Goal: Task Accomplishment & Management: Complete application form

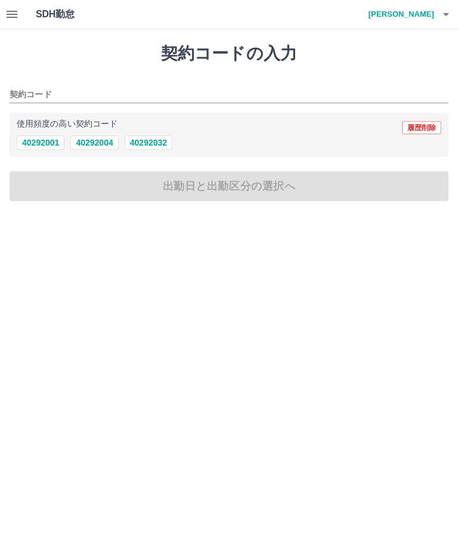
click at [158, 142] on button "40292032" at bounding box center [149, 142] width 48 height 14
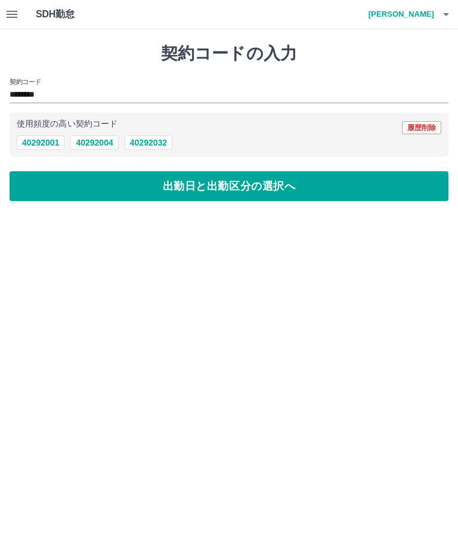
type input "********"
click at [216, 189] on button "出勤日と出勤区分の選択へ" at bounding box center [229, 186] width 439 height 30
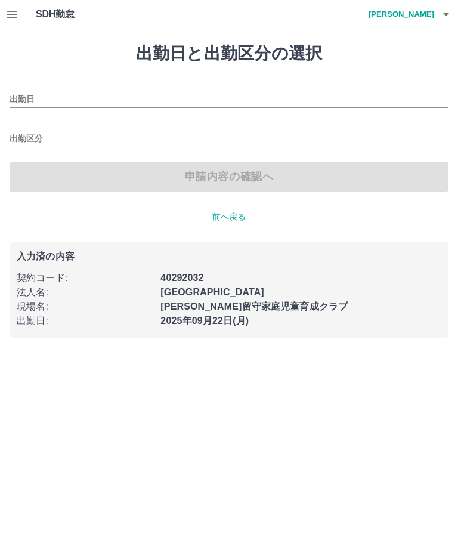
type input "**********"
click at [71, 140] on input "出勤区分" at bounding box center [229, 139] width 439 height 15
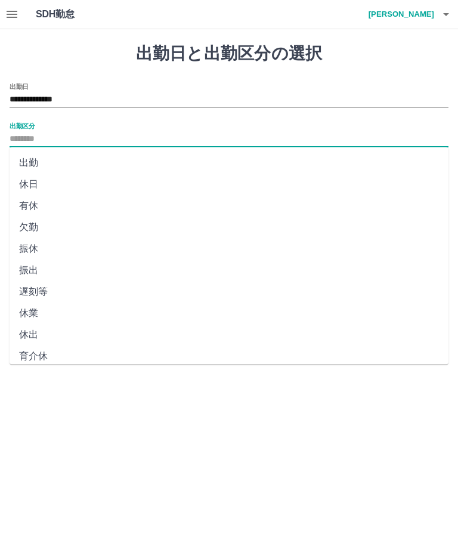
click at [42, 162] on li "出勤" at bounding box center [229, 162] width 439 height 21
type input "**"
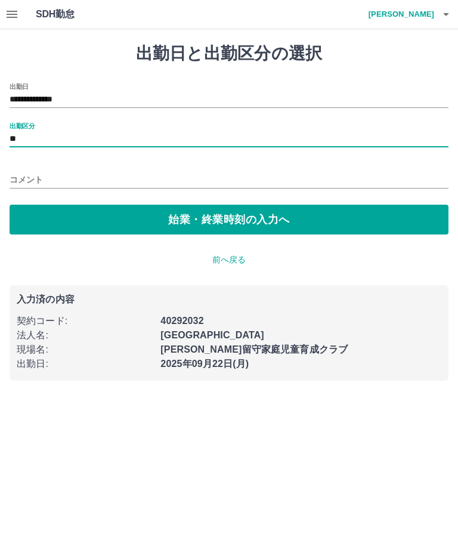
click at [205, 215] on button "始業・終業時刻の入力へ" at bounding box center [229, 220] width 439 height 30
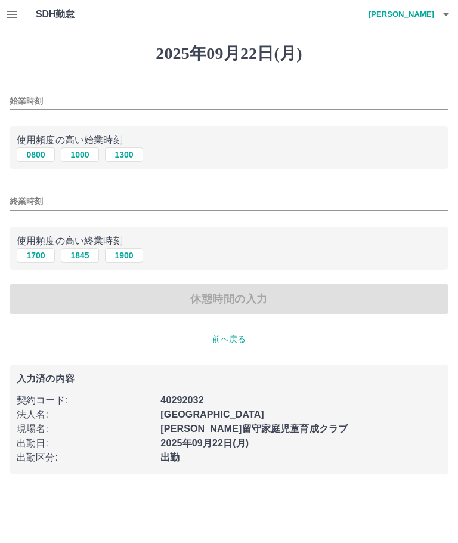
click at [72, 106] on input "始業時刻" at bounding box center [229, 101] width 439 height 17
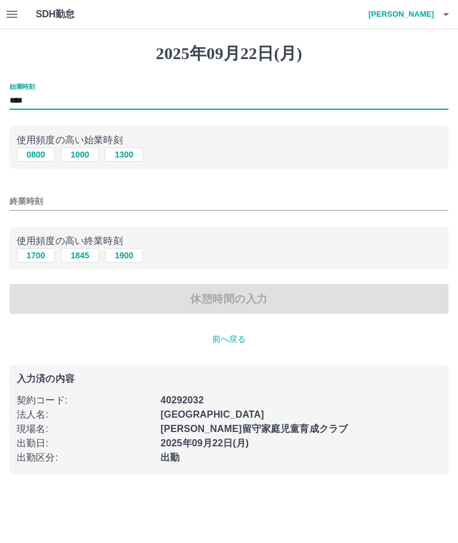
type input "****"
click at [73, 205] on input "終業時刻" at bounding box center [229, 201] width 439 height 17
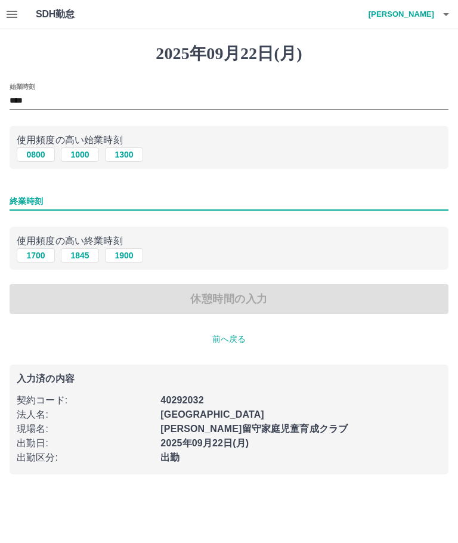
click at [60, 202] on input "終業時刻" at bounding box center [229, 201] width 439 height 17
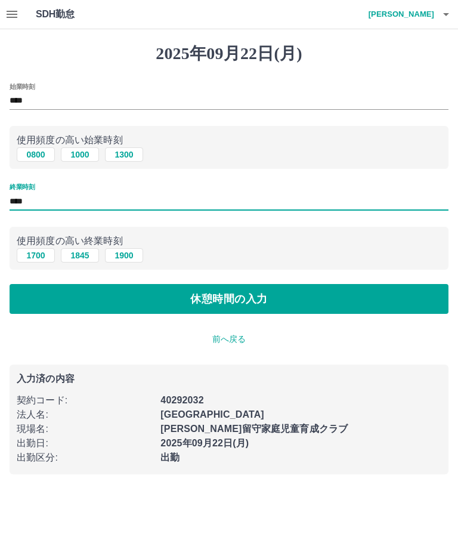
type input "****"
click at [187, 292] on button "休憩時間の入力" at bounding box center [229, 299] width 439 height 30
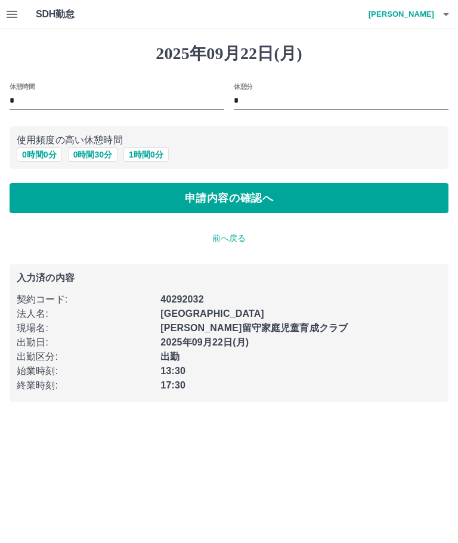
click at [203, 194] on button "申請内容の確認へ" at bounding box center [229, 198] width 439 height 30
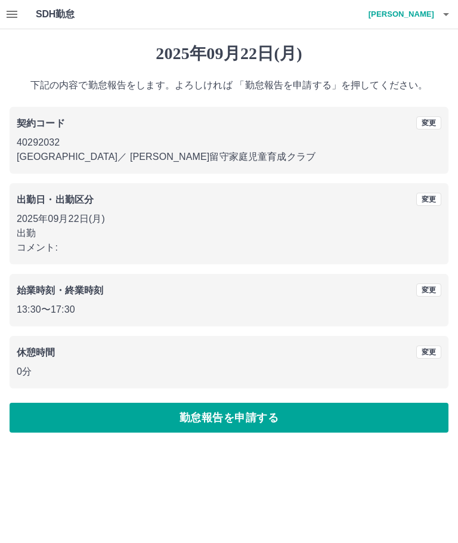
click at [236, 417] on button "勤怠報告を申請する" at bounding box center [229, 418] width 439 height 30
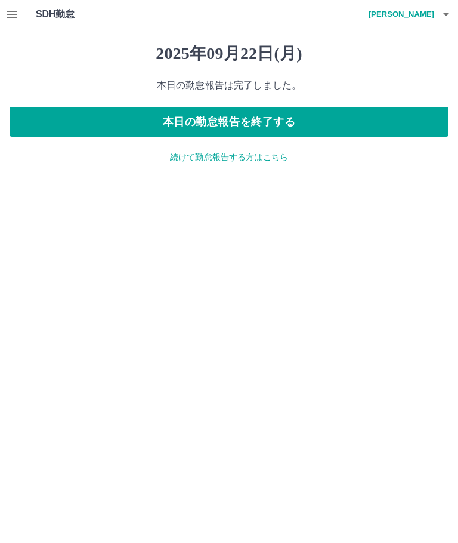
click at [223, 118] on button "本日の勤怠報告を終了する" at bounding box center [229, 122] width 439 height 30
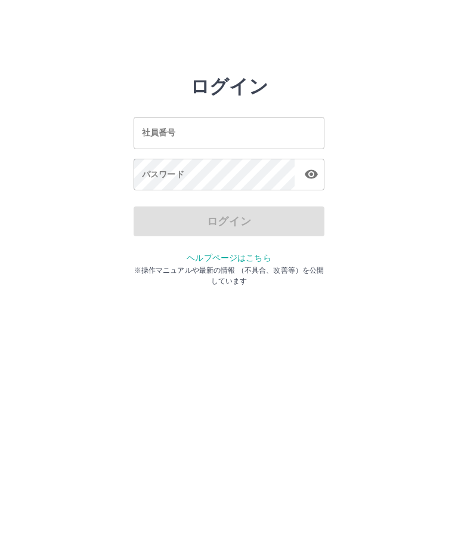
click at [442, 266] on html "ログイン 社員番号 社員番号 パスワード パスワード ログイン ヘルプページはこちら ※操作マニュアルや最新の情報 （不具合、改善等）を公開しています" at bounding box center [229, 133] width 458 height 266
click at [168, 133] on div "社員番号 社員番号" at bounding box center [229, 133] width 191 height 32
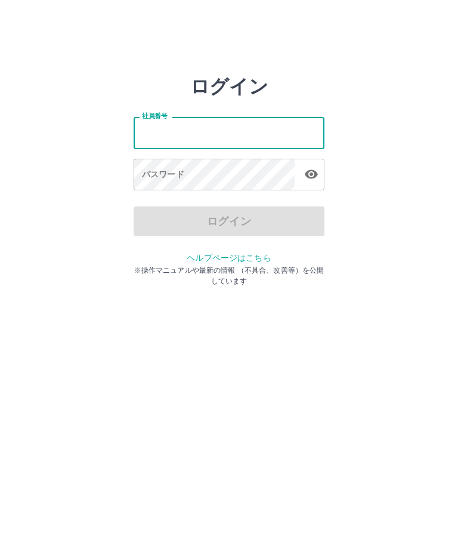
click at [173, 131] on input "社員番号" at bounding box center [229, 133] width 191 height 32
click at [174, 125] on input "社員番号" at bounding box center [229, 133] width 191 height 32
click at [398, 266] on html "ログイン 社員番号 社員番号 パスワード パスワード ログイン ヘルプページはこちら ※操作マニュアルや最新の情報 （不具合、改善等）を公開しています" at bounding box center [229, 133] width 458 height 266
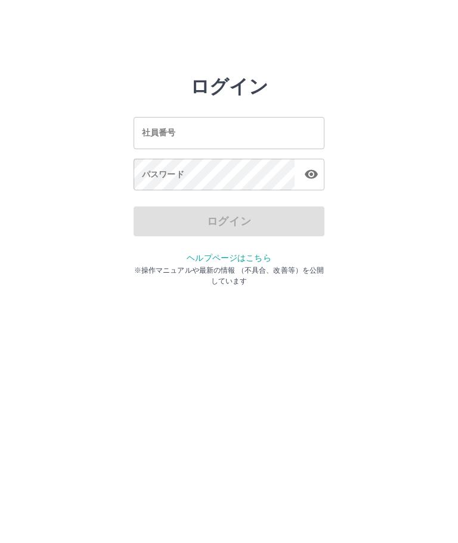
click at [398, 266] on html "ログイン 社員番号 社員番号 パスワード パスワード ログイン ヘルプページはこちら ※操作マニュアルや最新の情報 （不具合、改善等）を公開しています" at bounding box center [229, 133] width 458 height 266
click at [393, 266] on html "ログイン 社員番号 社員番号 パスワード パスワード ログイン ヘルプページはこちら ※操作マニュアルや最新の情報 （不具合、改善等）を公開しています" at bounding box center [229, 133] width 458 height 266
click at [179, 134] on input "社員番号" at bounding box center [229, 133] width 191 height 32
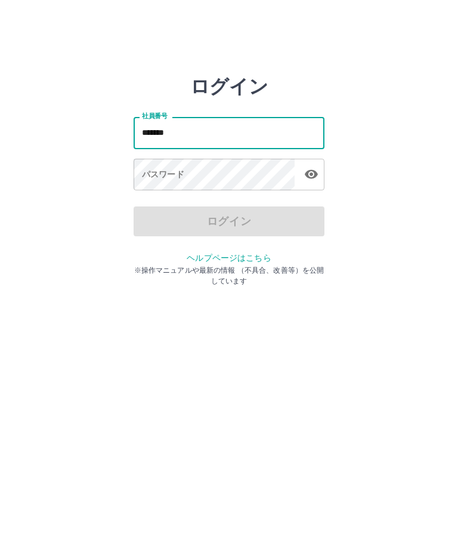
type input "*******"
click at [152, 173] on div "パスワード パスワード" at bounding box center [229, 175] width 191 height 33
click at [154, 173] on div "パスワード パスワード" at bounding box center [229, 175] width 191 height 33
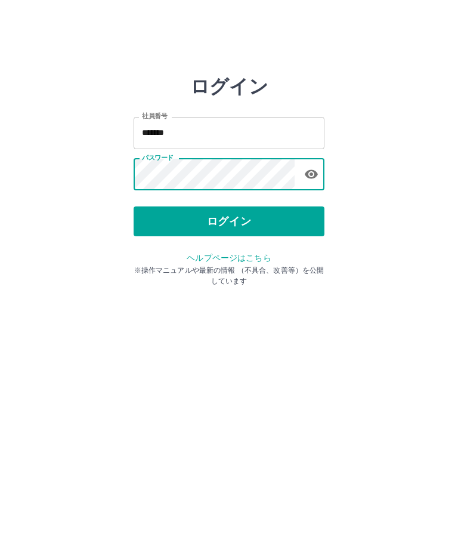
click at [236, 224] on button "ログイン" at bounding box center [229, 222] width 191 height 30
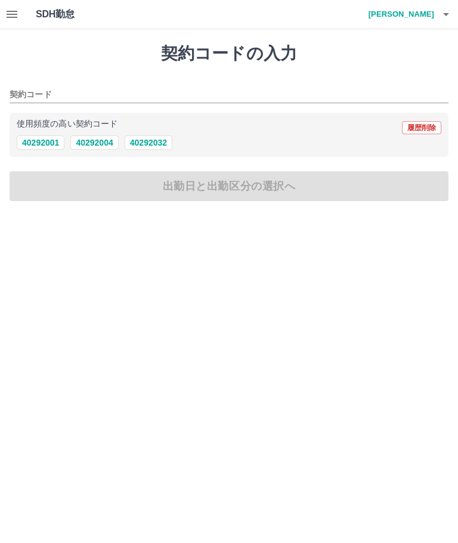
click at [97, 141] on button "40292004" at bounding box center [94, 142] width 48 height 14
type input "********"
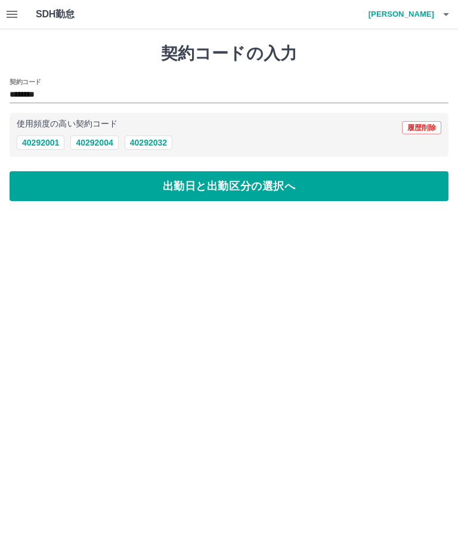
click at [216, 192] on button "出勤日と出勤区分の選択へ" at bounding box center [229, 186] width 439 height 30
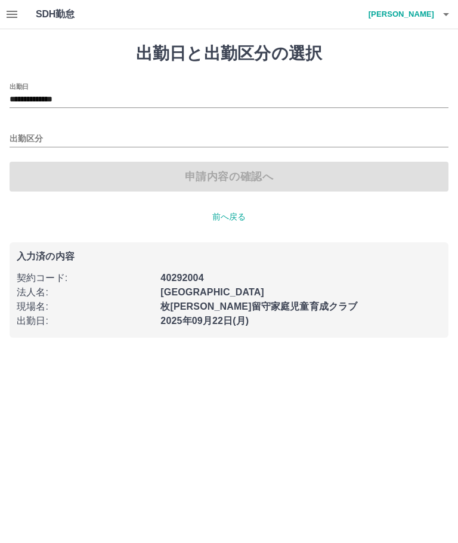
click at [30, 143] on input "出勤区分" at bounding box center [229, 139] width 439 height 15
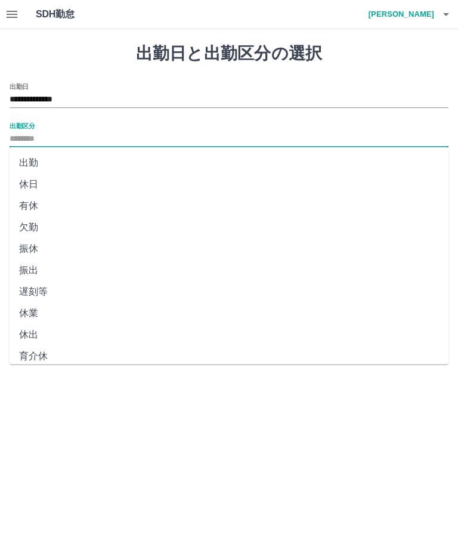
click at [29, 162] on li "出勤" at bounding box center [229, 162] width 439 height 21
type input "**"
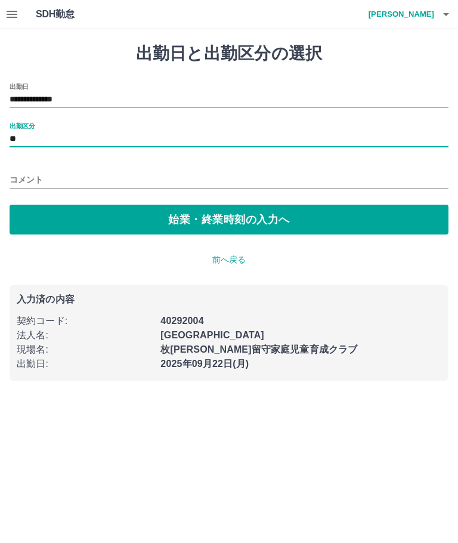
click at [232, 220] on button "始業・終業時刻の入力へ" at bounding box center [229, 220] width 439 height 30
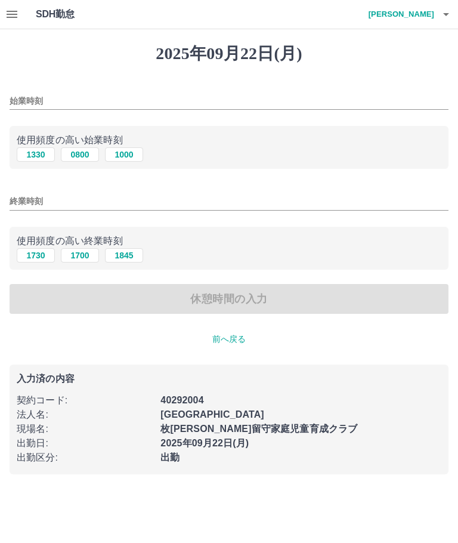
click at [27, 104] on input "始業時刻" at bounding box center [229, 101] width 439 height 17
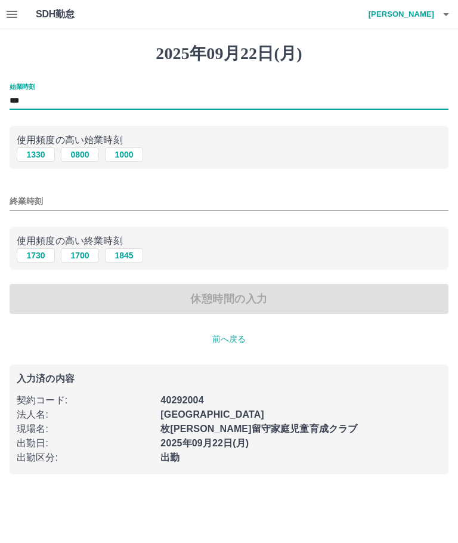
type input "***"
click at [35, 263] on button "1730" at bounding box center [36, 255] width 38 height 14
type input "****"
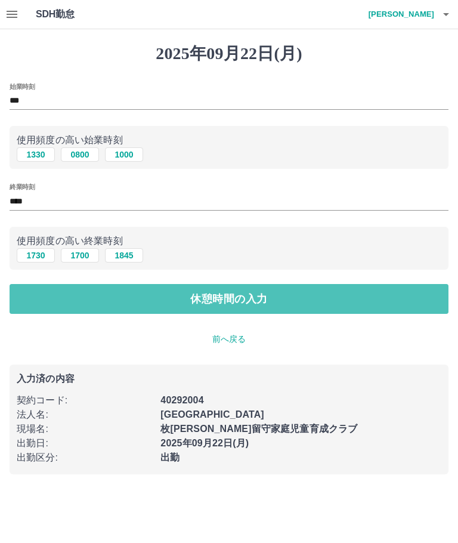
click at [227, 303] on button "休憩時間の入力" at bounding box center [229, 299] width 439 height 30
type input "****"
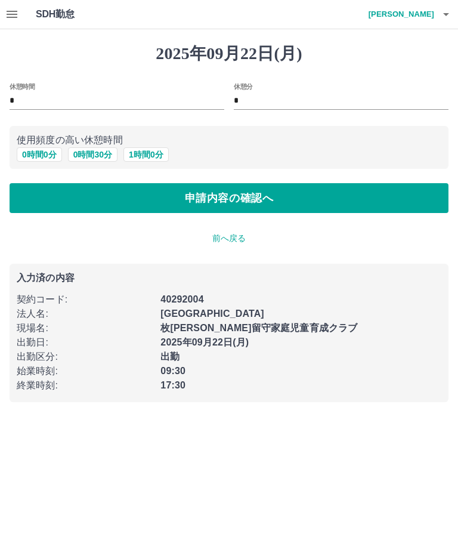
click at [13, 98] on input "*" at bounding box center [117, 101] width 215 height 17
type input "*"
click at [229, 201] on button "申請内容の確認へ" at bounding box center [229, 198] width 439 height 30
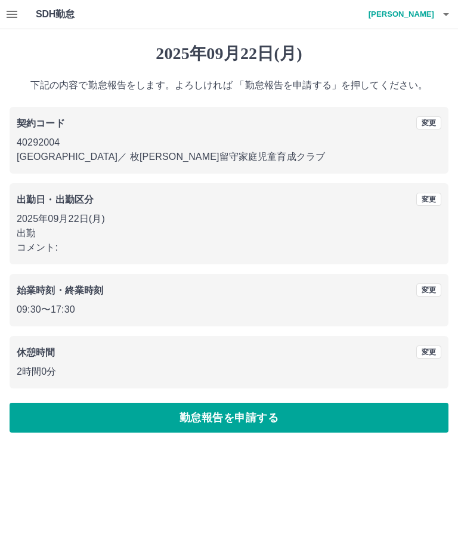
click at [242, 414] on button "勤怠報告を申請する" at bounding box center [229, 418] width 439 height 30
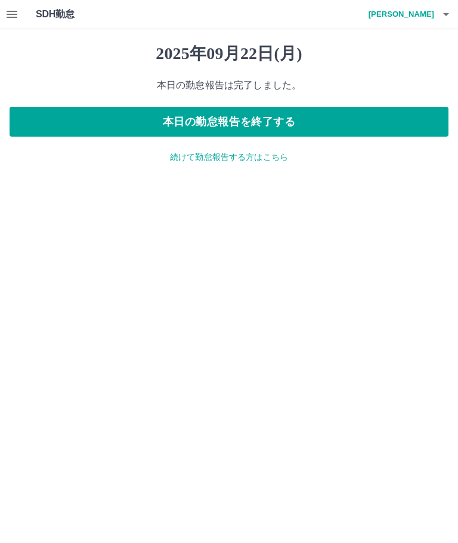
click at [231, 115] on button "本日の勤怠報告を終了する" at bounding box center [229, 122] width 439 height 30
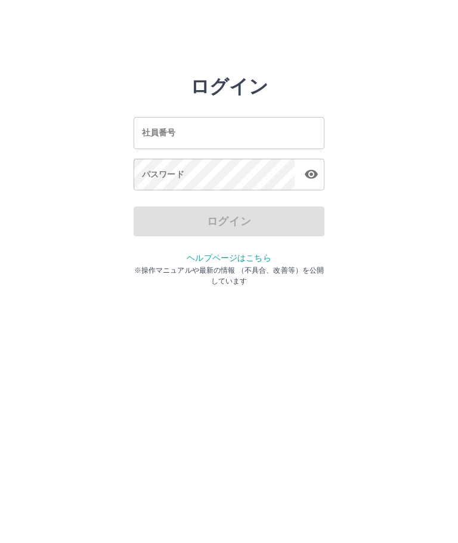
click at [216, 129] on input "社員番号" at bounding box center [229, 133] width 191 height 32
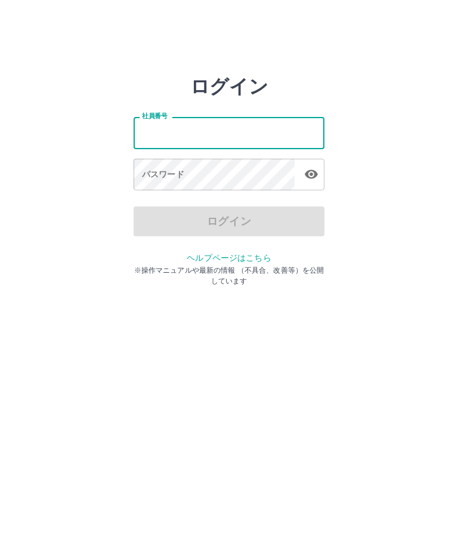
click at [23, 266] on html "ログイン 社員番号 社員番号 パスワード パスワード ログイン ヘルプページはこちら ※操作マニュアルや最新の情報 （不具合、改善等）を公開しています" at bounding box center [229, 133] width 458 height 266
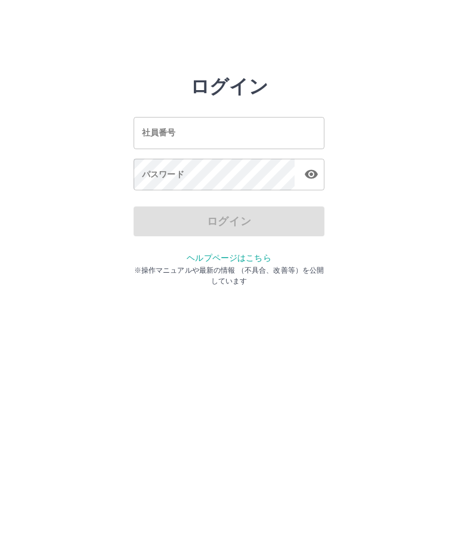
click at [223, 138] on input "社員番号" at bounding box center [229, 133] width 191 height 32
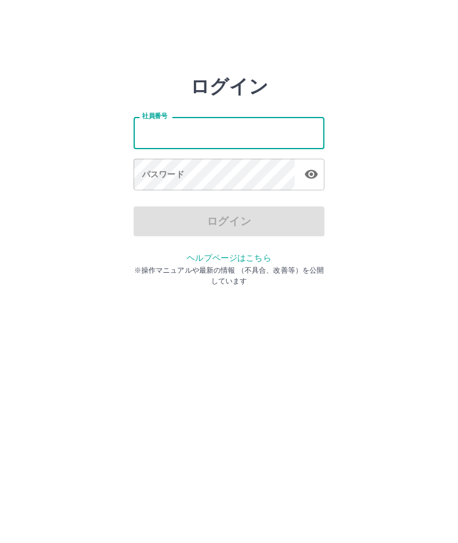
click at [26, 266] on html "ログイン 社員番号 社員番号 パスワード パスワード ログイン ヘルプページはこちら ※操作マニュアルや最新の情報 （不具合、改善等）を公開しています" at bounding box center [229, 133] width 458 height 266
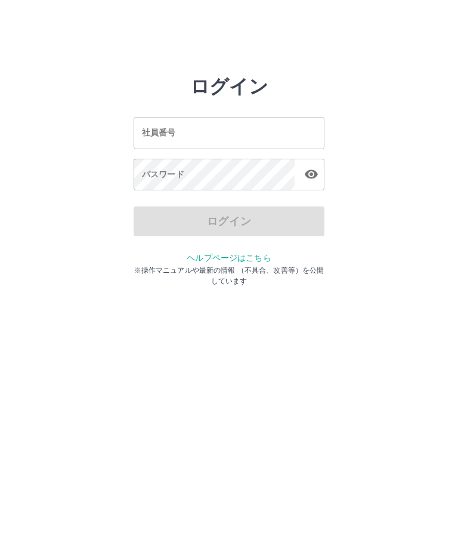
click at [239, 140] on input "社員番号" at bounding box center [229, 133] width 191 height 32
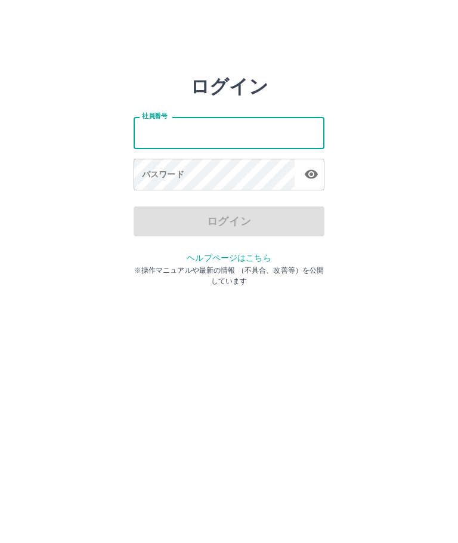
click at [18, 266] on html "ログイン 社員番号 社員番号 パスワード パスワード ログイン ヘルプページはこちら ※操作マニュアルや最新の情報 （不具合、改善等）を公開しています" at bounding box center [229, 133] width 458 height 266
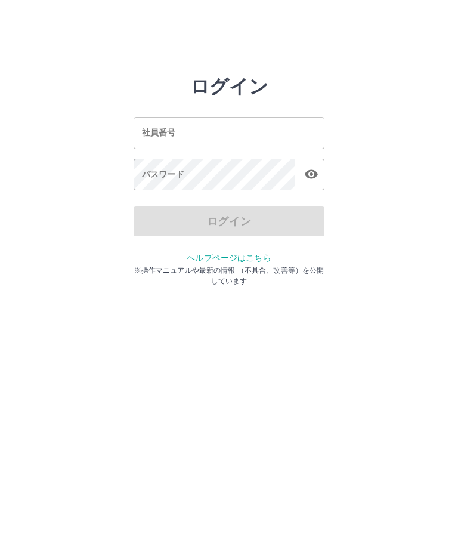
click at [247, 140] on input "社員番号" at bounding box center [229, 133] width 191 height 32
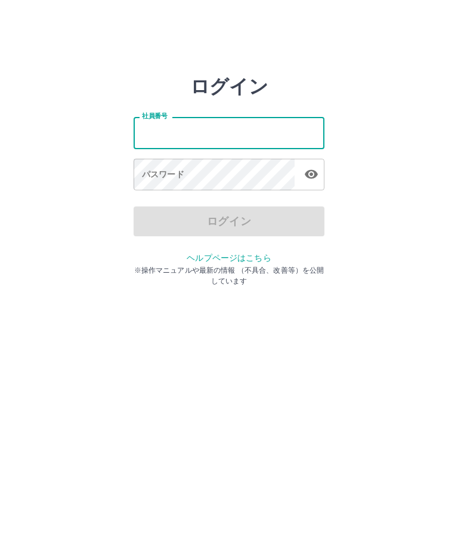
click at [439, 266] on html "ログイン 社員番号 社員番号 パスワード パスワード ログイン ヘルプページはこちら ※操作マニュアルや最新の情報 （不具合、改善等）を公開しています" at bounding box center [229, 133] width 458 height 266
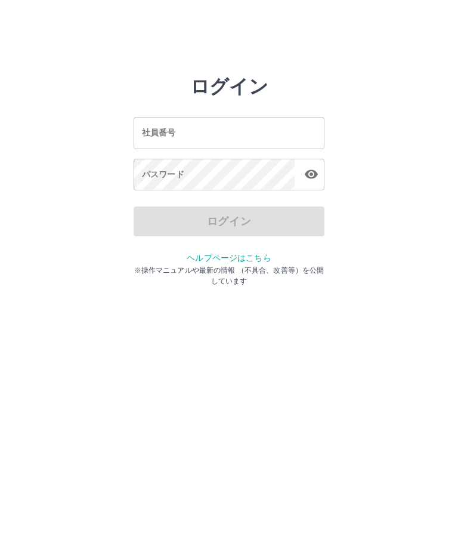
click at [261, 138] on input "社員番号" at bounding box center [229, 133] width 191 height 32
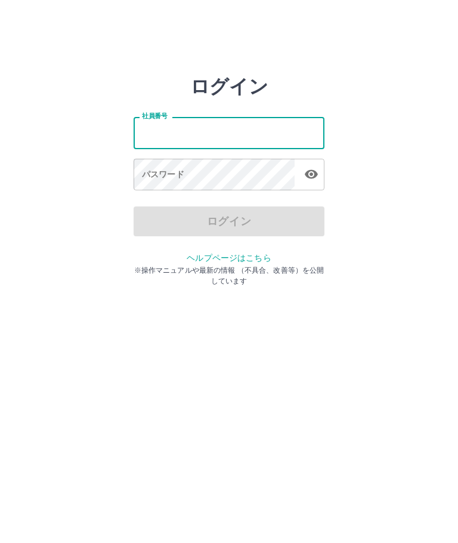
click at [29, 266] on html "ログイン 社員番号 社員番号 パスワード パスワード ログイン ヘルプページはこちら ※操作マニュアルや最新の情報 （不具合、改善等）を公開しています" at bounding box center [229, 133] width 458 height 266
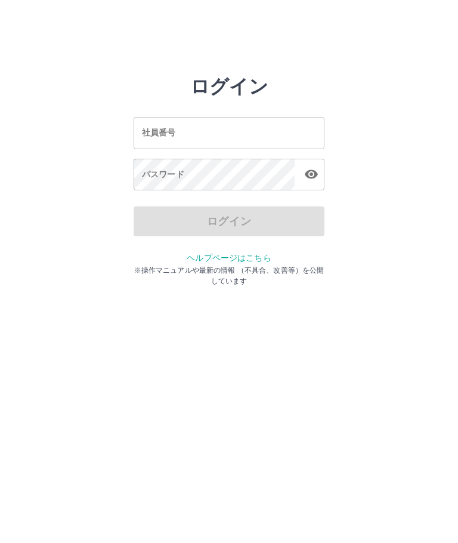
click at [221, 125] on input "社員番号" at bounding box center [229, 133] width 191 height 32
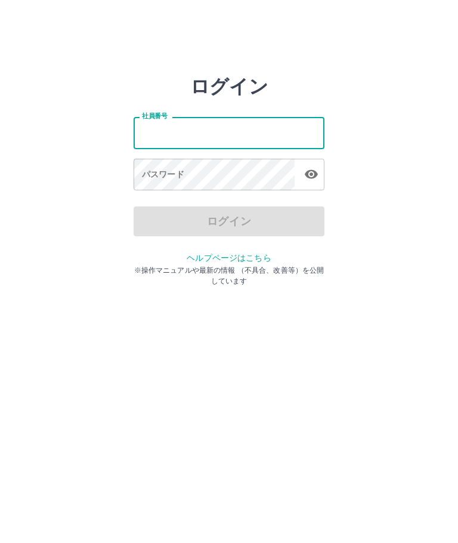
click at [19, 266] on html "ログイン 社員番号 社員番号 パスワード パスワード ログイン ヘルプページはこちら ※操作マニュアルや最新の情報 （不具合、改善等）を公開しています" at bounding box center [229, 133] width 458 height 266
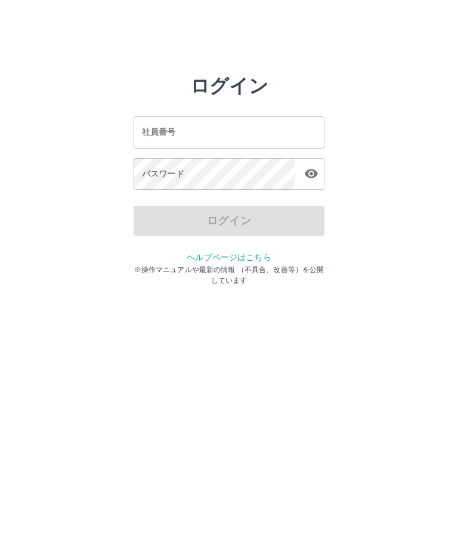
click at [138, 117] on input "社員番号" at bounding box center [229, 133] width 191 height 32
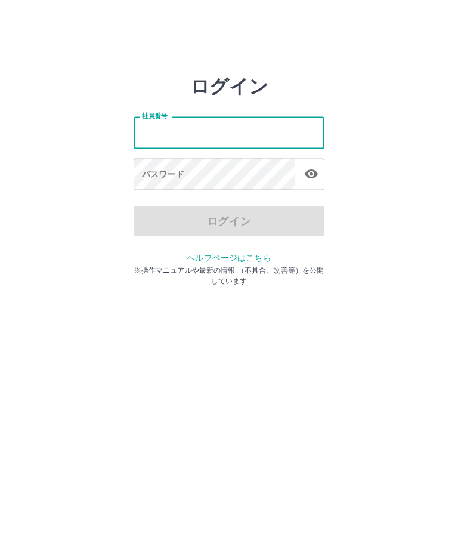
click at [15, 266] on html "ログイン 社員番号 社員番号 パスワード パスワード ログイン ヘルプページはこちら ※操作マニュアルや最新の情報 （不具合、改善等）を公開しています" at bounding box center [229, 133] width 458 height 266
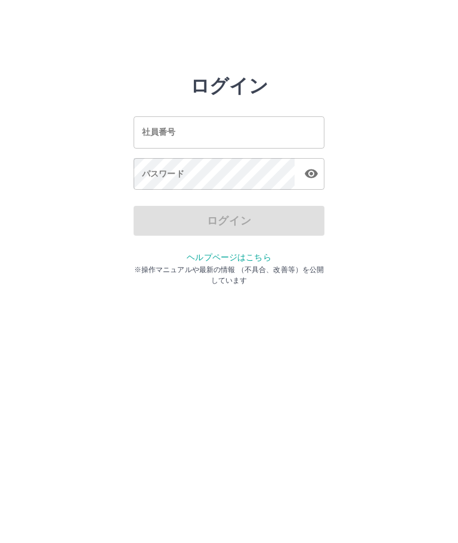
click at [275, 138] on input "社員番号" at bounding box center [229, 133] width 191 height 32
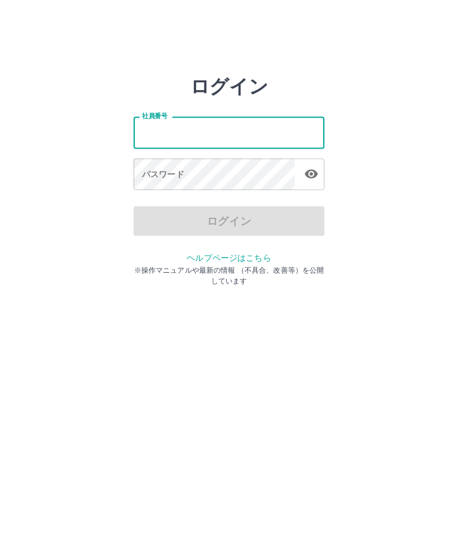
click at [24, 266] on html "ログイン 社員番号 社員番号 パスワード パスワード ログイン ヘルプページはこちら ※操作マニュアルや最新の情報 （不具合、改善等）を公開しています" at bounding box center [229, 133] width 458 height 266
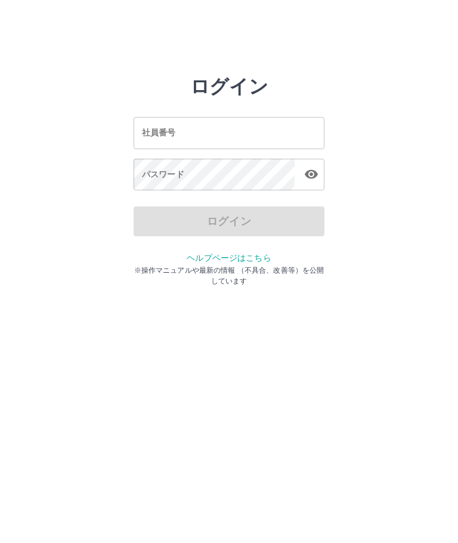
click at [154, 127] on div "社員番号 社員番号" at bounding box center [229, 133] width 191 height 32
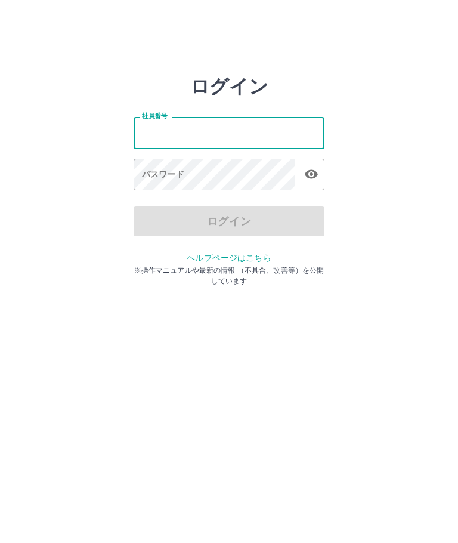
click at [20, 266] on html "ログイン 社員番号 社員番号 パスワード パスワード ログイン ヘルプページはこちら ※操作マニュアルや最新の情報 （不具合、改善等）を公開しています" at bounding box center [229, 133] width 458 height 266
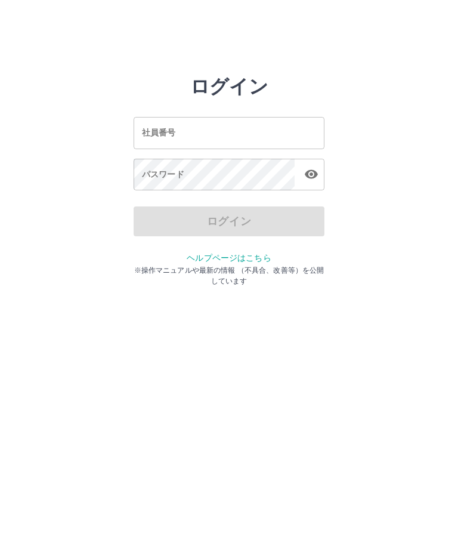
click at [148, 121] on input "社員番号" at bounding box center [229, 133] width 191 height 32
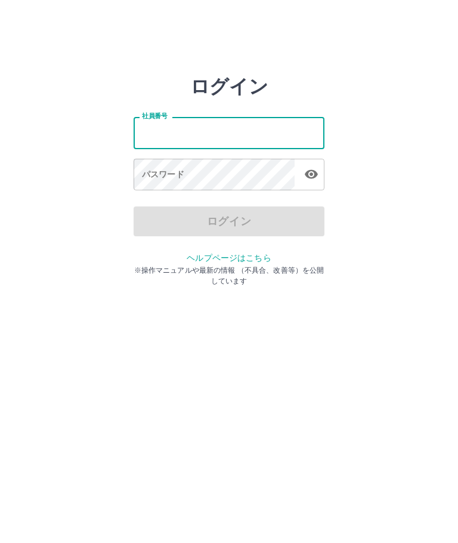
click at [16, 266] on html "ログイン 社員番号 社員番号 パスワード パスワード ログイン ヘルプページはこちら ※操作マニュアルや最新の情報 （不具合、改善等）を公開しています" at bounding box center [229, 133] width 458 height 266
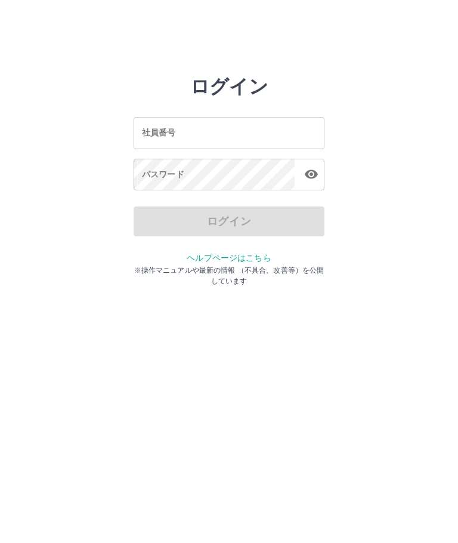
click at [258, 143] on input "社員番号" at bounding box center [229, 133] width 191 height 32
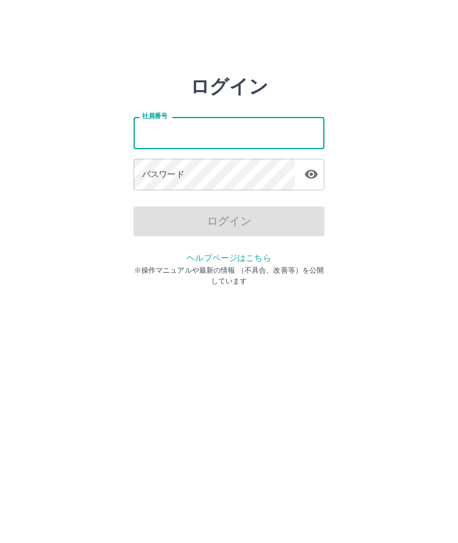
click at [24, 266] on html "ログイン 社員番号 社員番号 パスワード パスワード ログイン ヘルプページはこちら ※操作マニュアルや最新の情報 （不具合、改善等）を公開しています" at bounding box center [229, 133] width 458 height 266
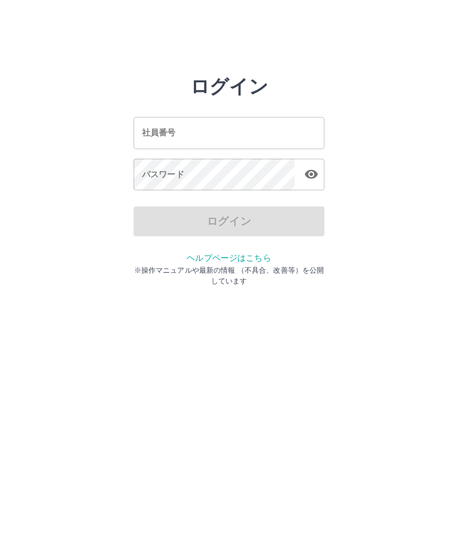
click at [162, 131] on div "社員番号 社員番号" at bounding box center [229, 133] width 191 height 32
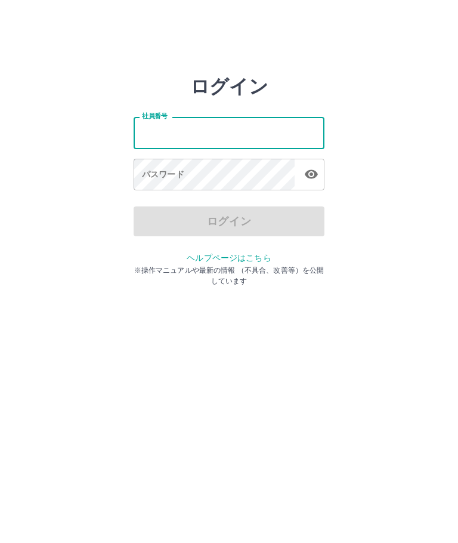
click at [26, 266] on html "ログイン 社員番号 社員番号 パスワード パスワード ログイン ヘルプページはこちら ※操作マニュアルや最新の情報 （不具合、改善等）を公開しています" at bounding box center [229, 133] width 458 height 266
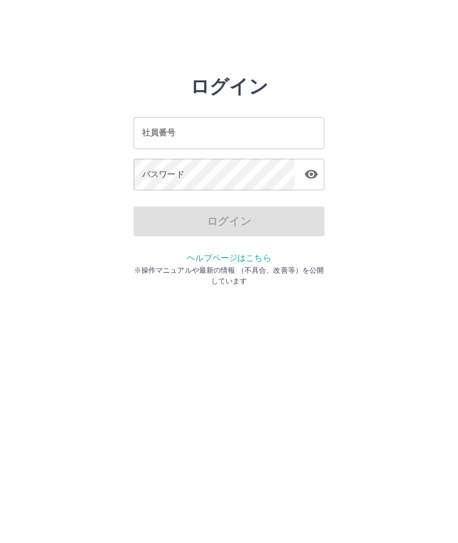
click at [187, 131] on input "社員番号" at bounding box center [229, 133] width 191 height 32
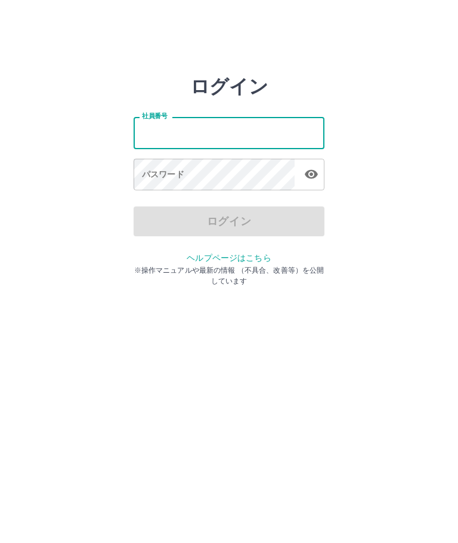
click at [69, 266] on html "ログイン 社員番号 社員番号 パスワード パスワード ログイン ヘルプページはこちら ※操作マニュアルや最新の情報 （不具合、改善等）を公開しています" at bounding box center [229, 133] width 458 height 266
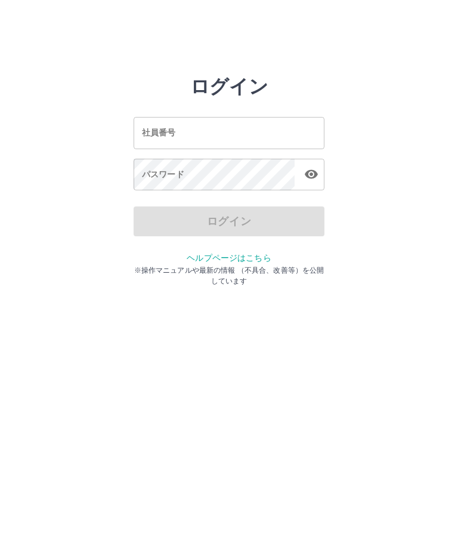
click at [152, 137] on div "社員番号 社員番号" at bounding box center [229, 133] width 191 height 32
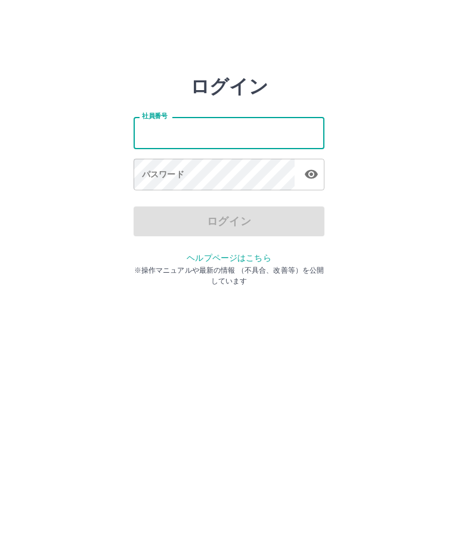
click at [71, 266] on html "ログイン 社員番号 社員番号 パスワード パスワード ログイン ヘルプページはこちら ※操作マニュアルや最新の情報 （不具合、改善等）を公開しています" at bounding box center [229, 133] width 458 height 266
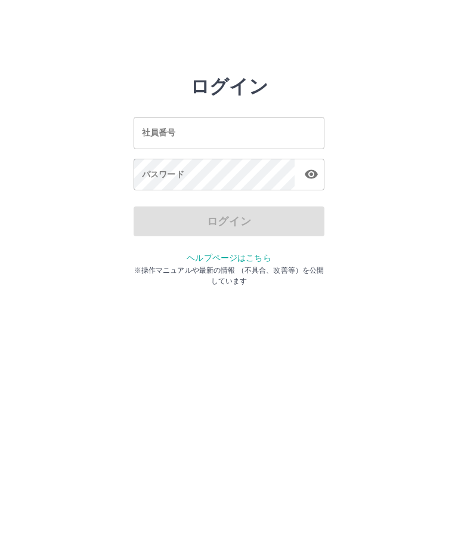
click at [174, 133] on div "社員番号 社員番号" at bounding box center [229, 133] width 191 height 32
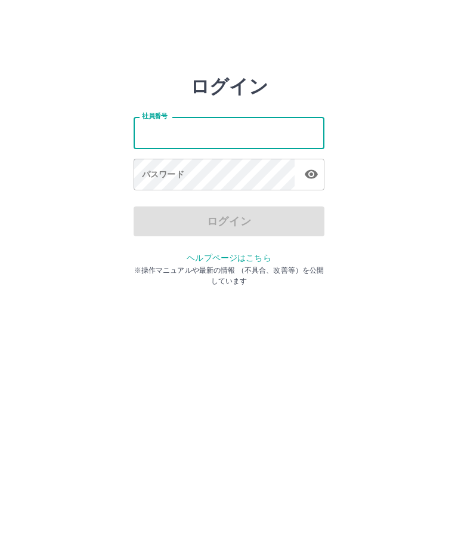
click at [28, 266] on html "ログイン 社員番号 社員番号 パスワード パスワード ログイン ヘルプページはこちら ※操作マニュアルや最新の情報 （不具合、改善等）を公開しています" at bounding box center [229, 133] width 458 height 266
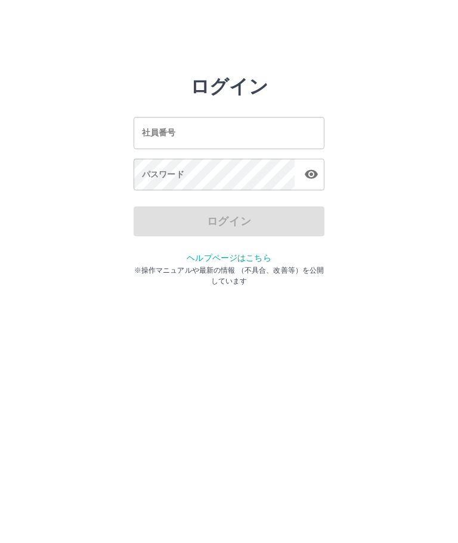
click at [19, 266] on html "ログイン 社員番号 社員番号 パスワード パスワード ログイン ヘルプページはこちら ※操作マニュアルや最新の情報 （不具合、改善等）を公開しています" at bounding box center [229, 133] width 458 height 266
click at [191, 128] on input "社員番号" at bounding box center [229, 133] width 191 height 32
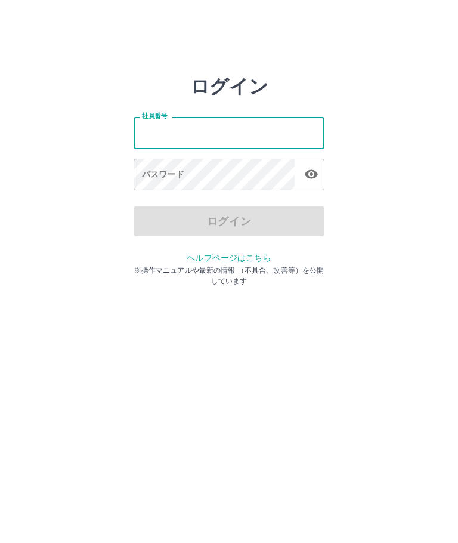
click at [18, 266] on html "ログイン 社員番号 社員番号 パスワード パスワード ログイン ヘルプページはこちら ※操作マニュアルや最新の情報 （不具合、改善等）を公開しています" at bounding box center [229, 133] width 458 height 266
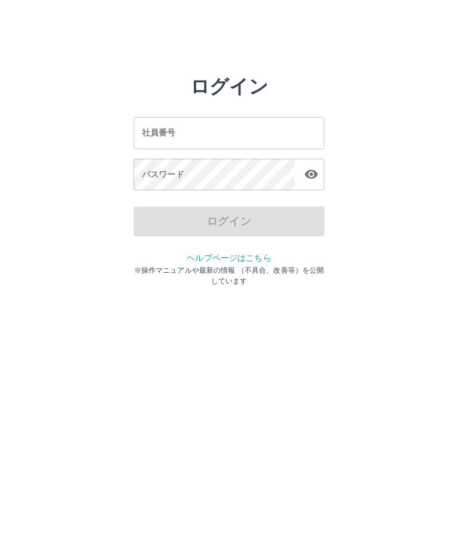
click at [250, 138] on input "社員番号" at bounding box center [229, 133] width 191 height 32
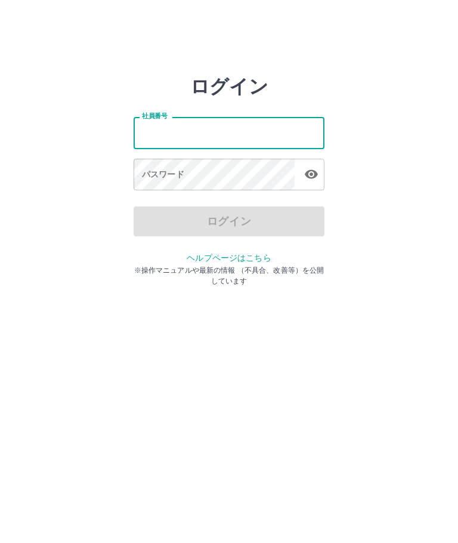
click at [14, 266] on html "ログイン 社員番号 社員番号 パスワード パスワード ログイン ヘルプページはこちら ※操作マニュアルや最新の情報 （不具合、改善等）を公開しています" at bounding box center [229, 133] width 458 height 266
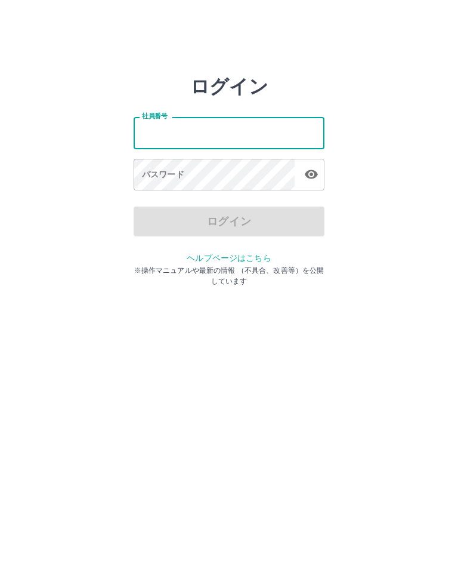
click at [20, 266] on html "ログイン 社員番号 社員番号 パスワード パスワード ログイン ヘルプページはこちら ※操作マニュアルや最新の情報 （不具合、改善等）を公開しています" at bounding box center [229, 133] width 458 height 266
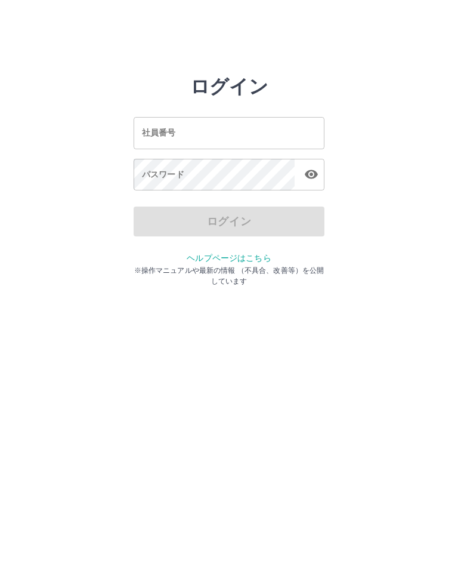
click at [166, 134] on div "社員番号 社員番号" at bounding box center [229, 133] width 191 height 32
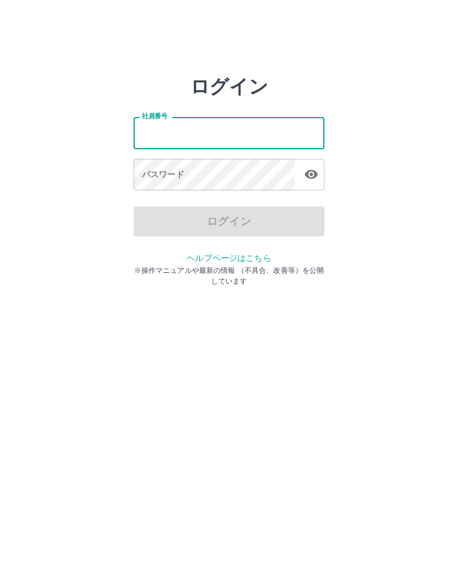
click at [23, 266] on html "ログイン 社員番号 社員番号 パスワード パスワード ログイン ヘルプページはこちら ※操作マニュアルや最新の情報 （不具合、改善等）を公開しています" at bounding box center [229, 133] width 458 height 266
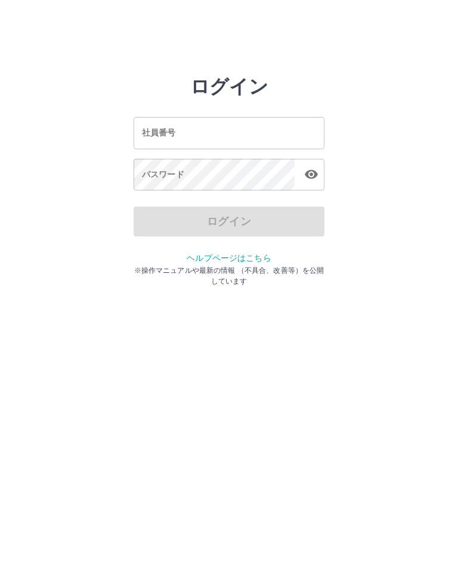
click at [144, 135] on div "社員番号 社員番号" at bounding box center [229, 133] width 191 height 32
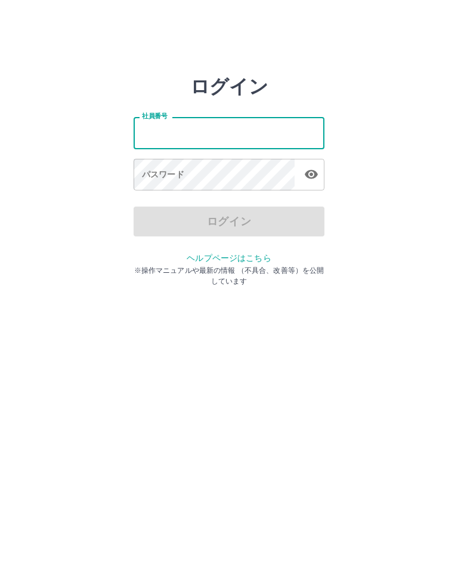
click at [35, 266] on html "ログイン 社員番号 社員番号 パスワード パスワード ログイン ヘルプページはこちら ※操作マニュアルや最新の情報 （不具合、改善等）を公開しています" at bounding box center [229, 133] width 458 height 266
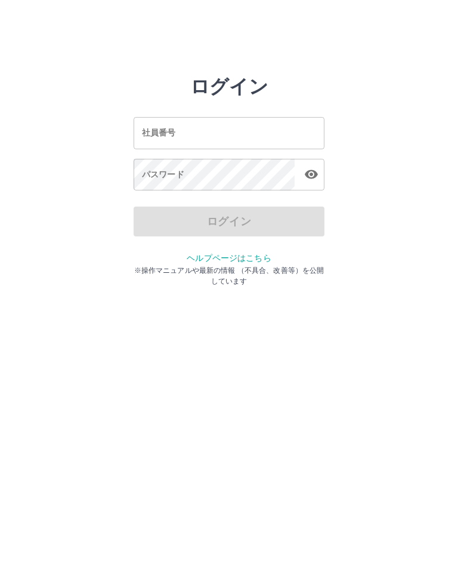
click at [168, 130] on div "社員番号 社員番号" at bounding box center [229, 133] width 191 height 32
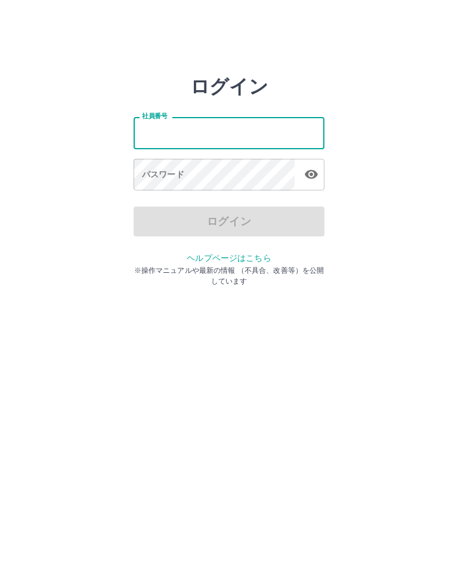
click at [18, 266] on html "ログイン 社員番号 社員番号 パスワード パスワード ログイン ヘルプページはこちら ※操作マニュアルや最新の情報 （不具合、改善等）を公開しています" at bounding box center [229, 133] width 458 height 266
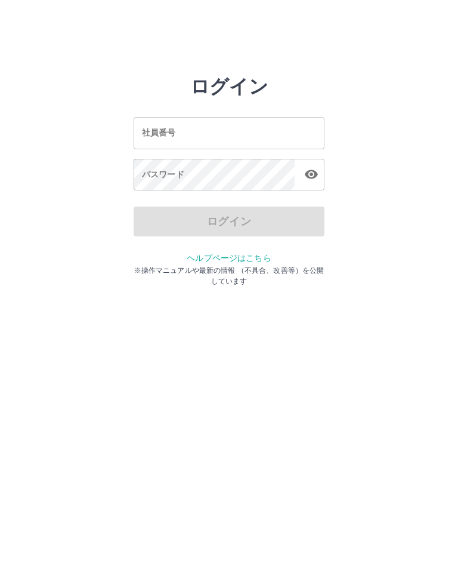
click at [167, 137] on div "社員番号 社員番号" at bounding box center [229, 133] width 191 height 32
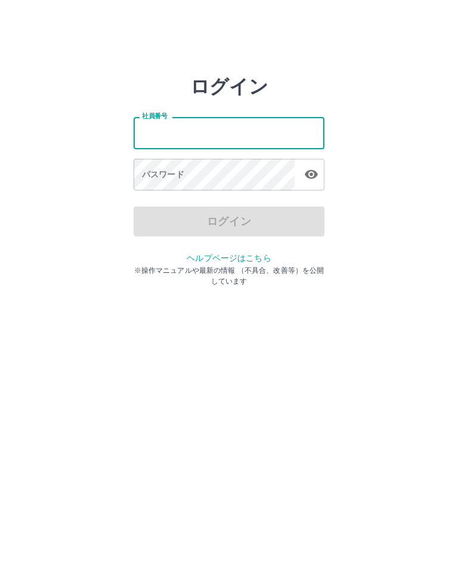
click at [20, 266] on html "ログイン 社員番号 社員番号 パスワード パスワード ログイン ヘルプページはこちら ※操作マニュアルや最新の情報 （不具合、改善等）を公開しています" at bounding box center [229, 133] width 458 height 266
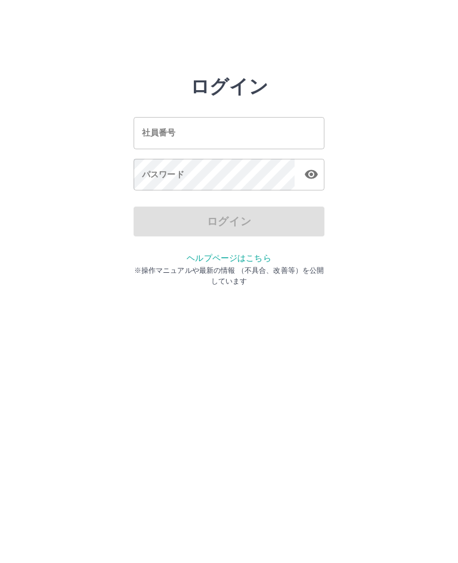
click at [220, 135] on input "社員番号" at bounding box center [229, 133] width 191 height 32
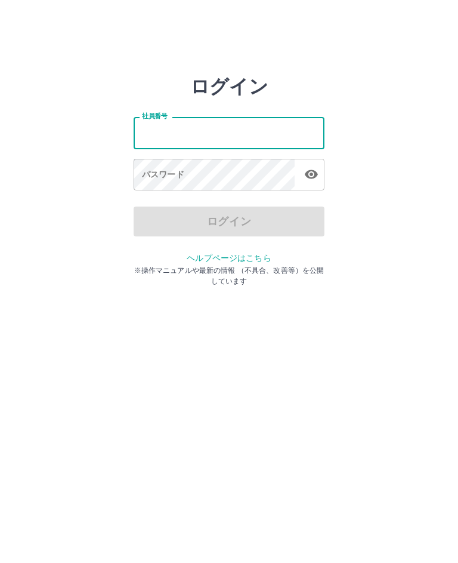
click at [24, 266] on html "ログイン 社員番号 社員番号 パスワード パスワード ログイン ヘルプページはこちら ※操作マニュアルや最新の情報 （不具合、改善等）を公開しています" at bounding box center [229, 133] width 458 height 266
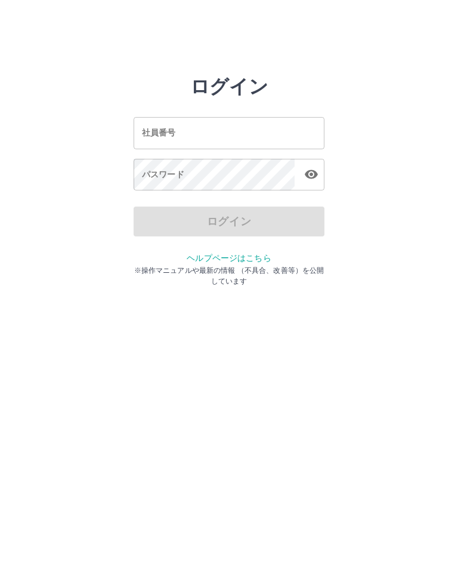
click at [161, 130] on div "社員番号 社員番号" at bounding box center [229, 133] width 191 height 32
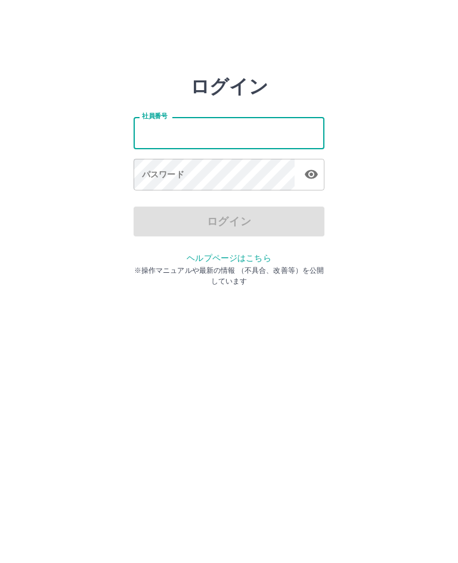
click at [30, 266] on html "ログイン 社員番号 社員番号 パスワード パスワード ログイン ヘルプページはこちら ※操作マニュアルや最新の情報 （不具合、改善等）を公開しています" at bounding box center [229, 133] width 458 height 266
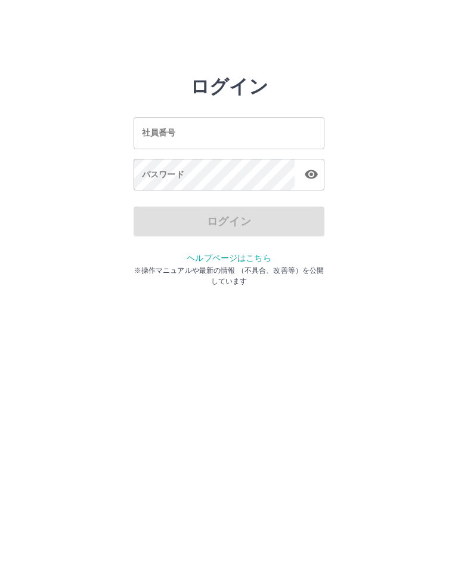
click at [154, 132] on div "社員番号 社員番号" at bounding box center [229, 133] width 191 height 32
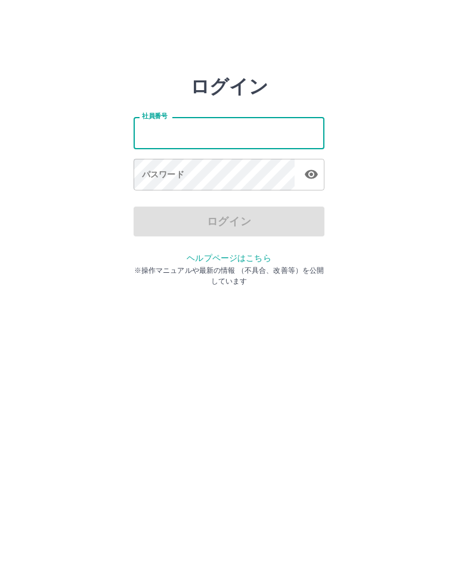
click at [21, 266] on html "ログイン 社員番号 社員番号 パスワード パスワード ログイン ヘルプページはこちら ※操作マニュアルや最新の情報 （不具合、改善等）を公開しています" at bounding box center [229, 133] width 458 height 266
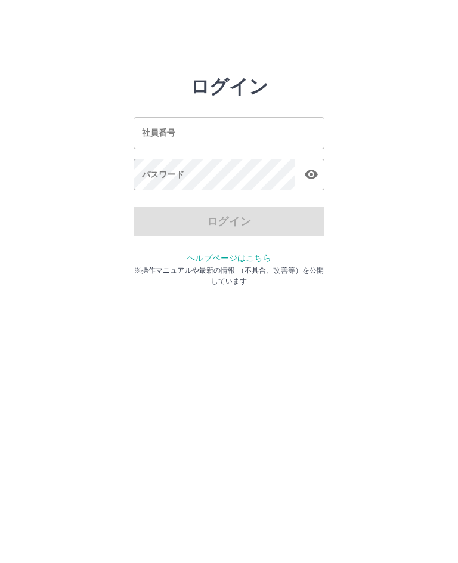
click at [147, 127] on div "社員番号 社員番号" at bounding box center [229, 133] width 191 height 32
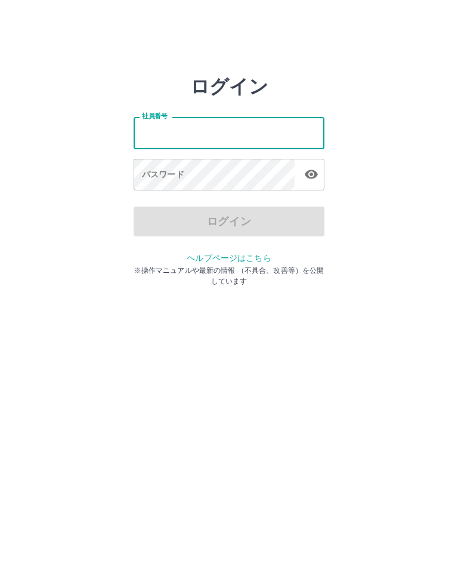
click at [16, 266] on html "ログイン 社員番号 社員番号 パスワード パスワード ログイン ヘルプページはこちら ※操作マニュアルや最新の情報 （不具合、改善等）を公開しています" at bounding box center [229, 133] width 458 height 266
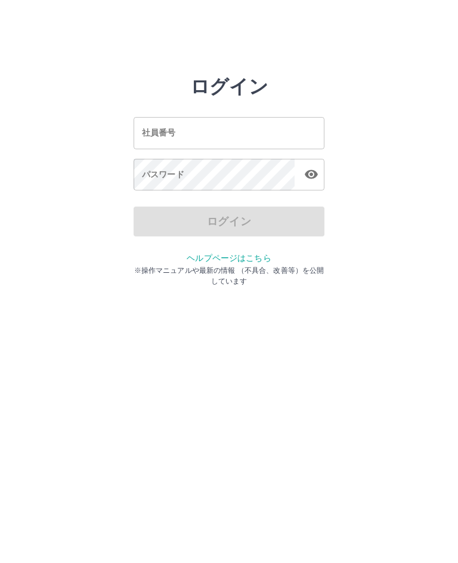
click at [195, 138] on input "社員番号" at bounding box center [229, 133] width 191 height 32
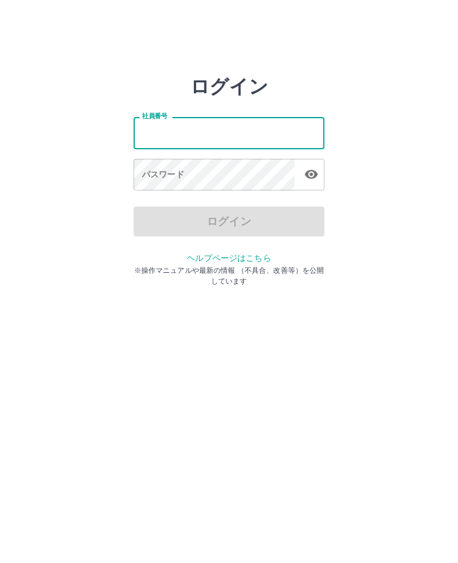
click at [24, 266] on html "ログイン 社員番号 社員番号 パスワード パスワード ログイン ヘルプページはこちら ※操作マニュアルや最新の情報 （不具合、改善等）を公開しています" at bounding box center [229, 133] width 458 height 266
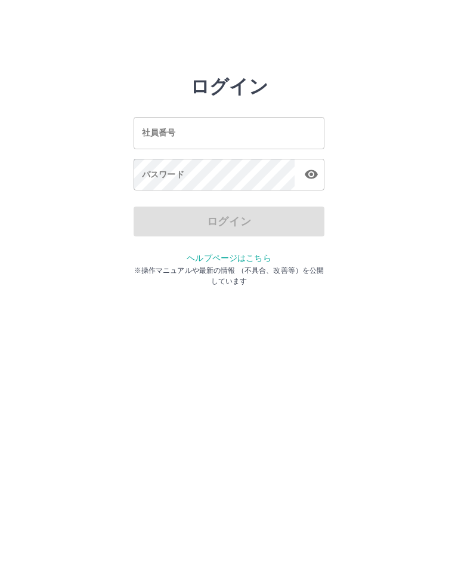
click at [158, 136] on div "社員番号 社員番号" at bounding box center [229, 133] width 191 height 32
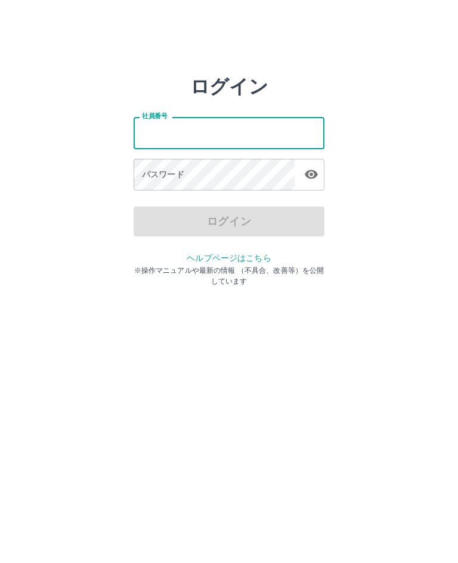
click at [29, 266] on html "ログイン 社員番号 社員番号 パスワード パスワード ログイン ヘルプページはこちら ※操作マニュアルや最新の情報 （不具合、改善等）を公開しています" at bounding box center [229, 133] width 458 height 266
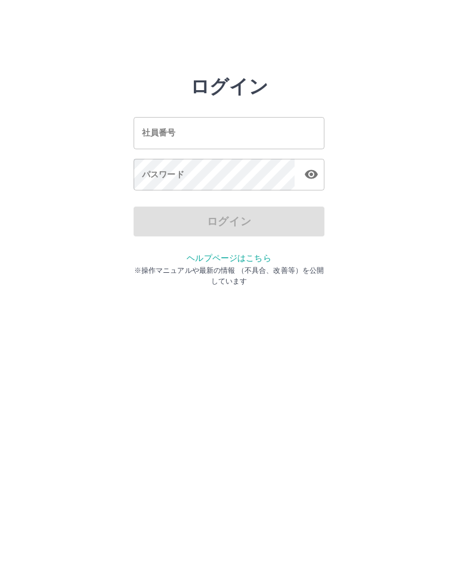
click at [174, 136] on div "社員番号 社員番号" at bounding box center [229, 133] width 191 height 32
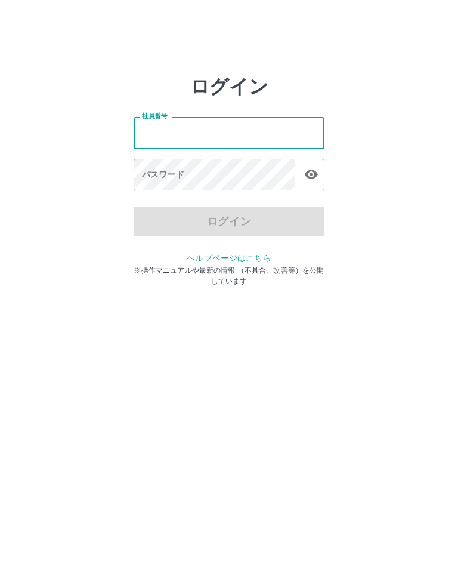
click at [30, 266] on html "ログイン 社員番号 社員番号 パスワード パスワード ログイン ヘルプページはこちら ※操作マニュアルや最新の情報 （不具合、改善等）を公開しています" at bounding box center [229, 133] width 458 height 266
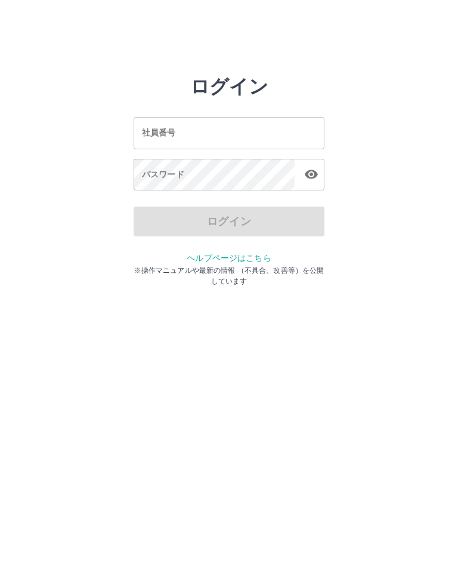
click at [165, 131] on div "社員番号 社員番号" at bounding box center [229, 133] width 191 height 32
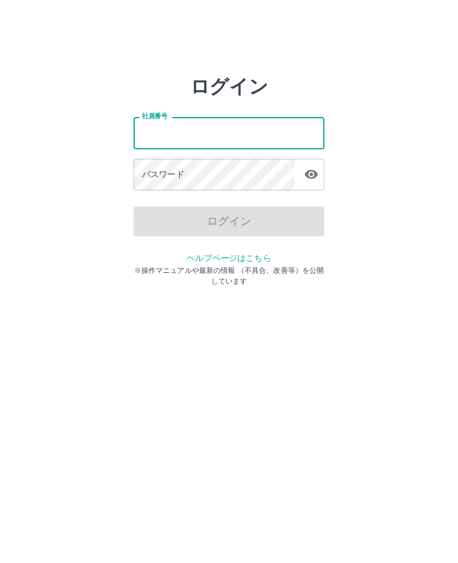
click at [22, 266] on html "ログイン 社員番号 社員番号 パスワード パスワード ログイン ヘルプページはこちら ※操作マニュアルや最新の情報 （不具合、改善等）を公開しています" at bounding box center [229, 133] width 458 height 266
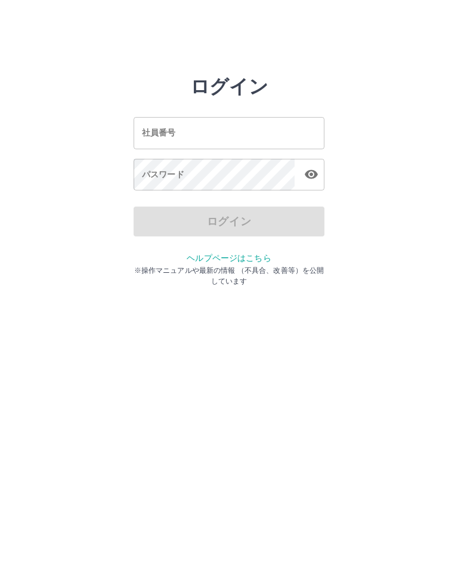
click at [168, 138] on input "社員番号" at bounding box center [229, 133] width 191 height 32
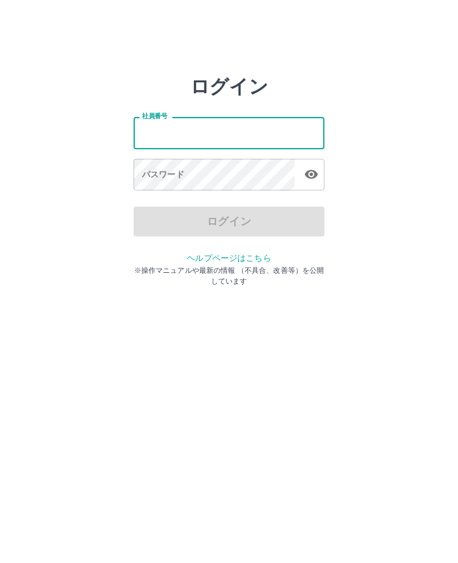
click at [27, 266] on html "ログイン 社員番号 社員番号 パスワード パスワード ログイン ヘルプページはこちら ※操作マニュアルや最新の情報 （不具合、改善等）を公開しています" at bounding box center [229, 133] width 458 height 266
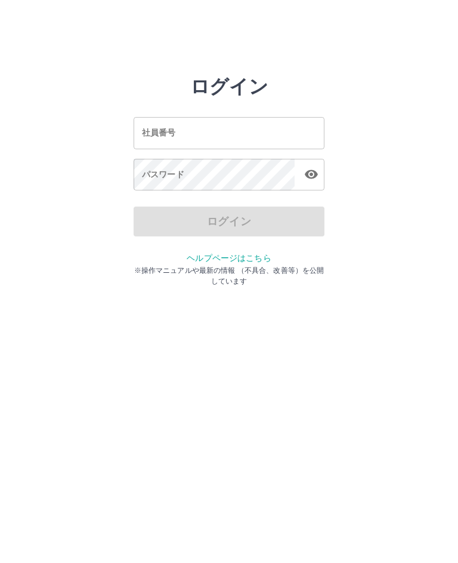
click at [155, 140] on input "社員番号" at bounding box center [229, 133] width 191 height 32
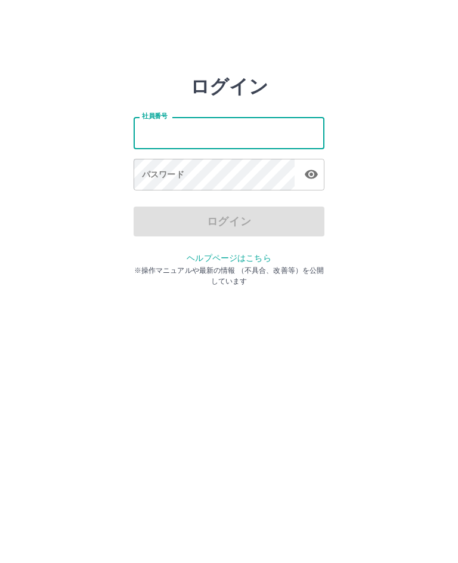
click at [23, 266] on html "ログイン 社員番号 社員番号 パスワード パスワード ログイン ヘルプページはこちら ※操作マニュアルや最新の情報 （不具合、改善等）を公開しています" at bounding box center [229, 133] width 458 height 266
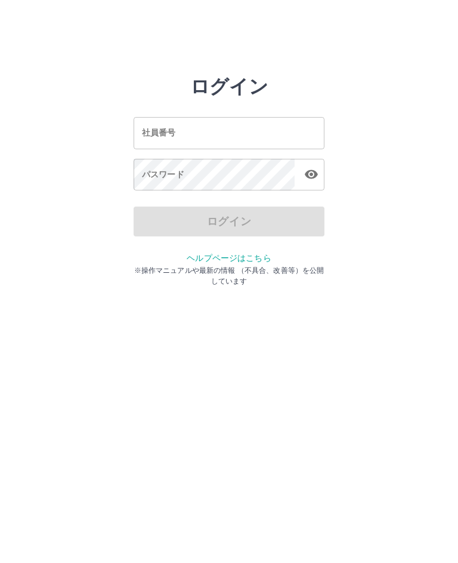
click at [212, 134] on input "社員番号" at bounding box center [229, 133] width 191 height 32
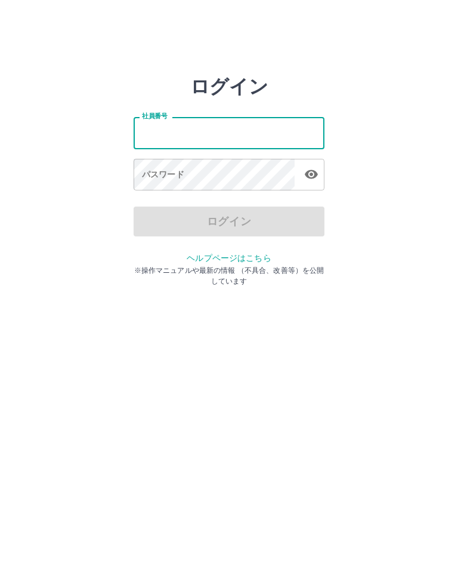
click at [23, 266] on html "ログイン 社員番号 社員番号 パスワード パスワード ログイン ヘルプページはこちら ※操作マニュアルや最新の情報 （不具合、改善等）を公開しています" at bounding box center [229, 133] width 458 height 266
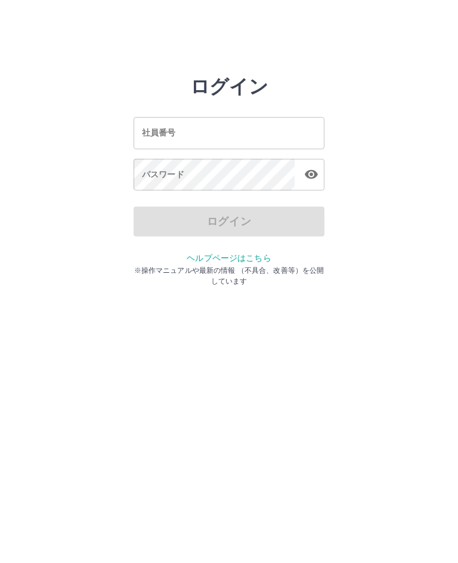
click at [174, 129] on div "社員番号 社員番号" at bounding box center [229, 133] width 191 height 32
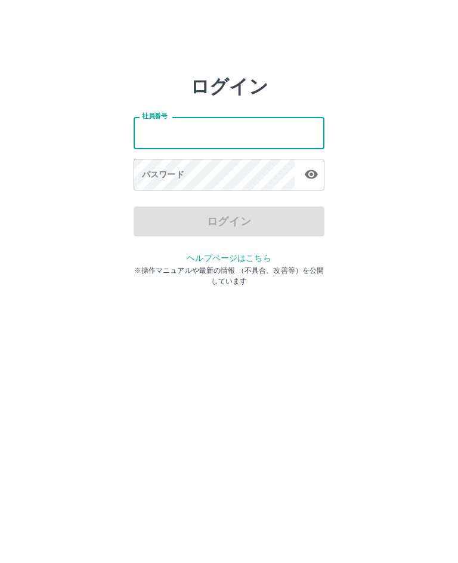
click at [159, 133] on input "社員番号" at bounding box center [229, 133] width 191 height 32
click at [16, 266] on html "ログイン 社員番号 社員番号 パスワード パスワード ログイン ヘルプページはこちら ※操作マニュアルや最新の情報 （不具合、改善等）を公開しています" at bounding box center [229, 133] width 458 height 266
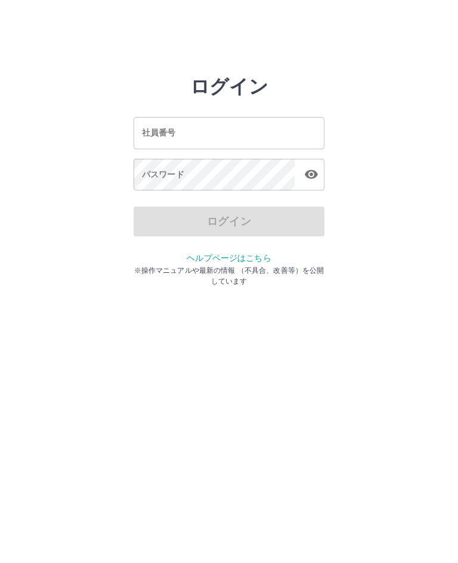
click at [183, 134] on input "社員番号" at bounding box center [229, 133] width 191 height 32
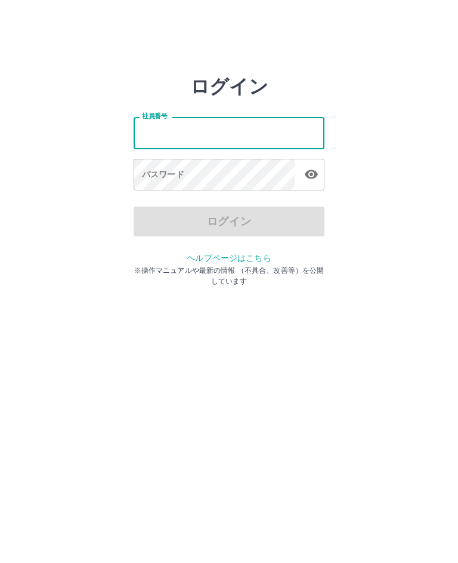
click at [24, 266] on html "ログイン 社員番号 社員番号 パスワード パスワード ログイン ヘルプページはこちら ※操作マニュアルや最新の情報 （不具合、改善等）を公開しています" at bounding box center [229, 133] width 458 height 266
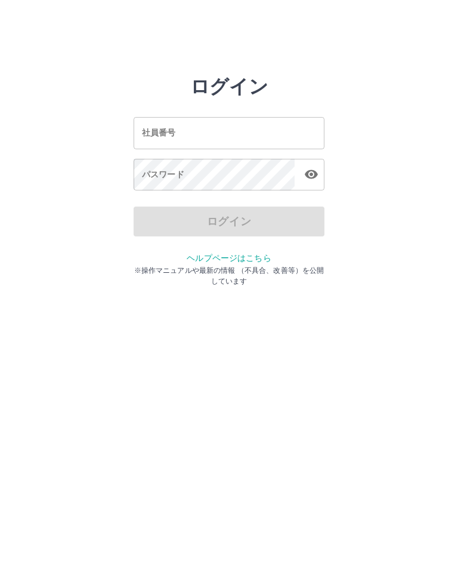
click at [168, 134] on div "社員番号 社員番号" at bounding box center [229, 133] width 191 height 32
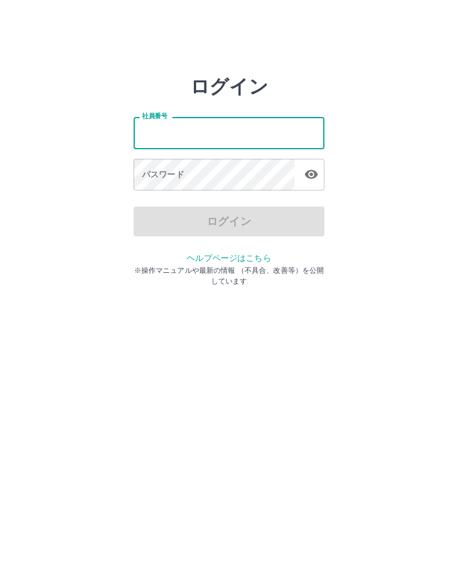
click at [17, 266] on html "ログイン 社員番号 社員番号 パスワード パスワード ログイン ヘルプページはこちら ※操作マニュアルや最新の情報 （不具合、改善等）を公開しています" at bounding box center [229, 133] width 458 height 266
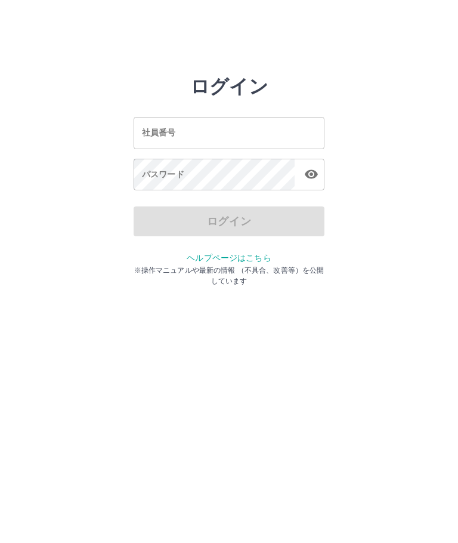
click at [165, 142] on input "社員番号" at bounding box center [229, 133] width 191 height 32
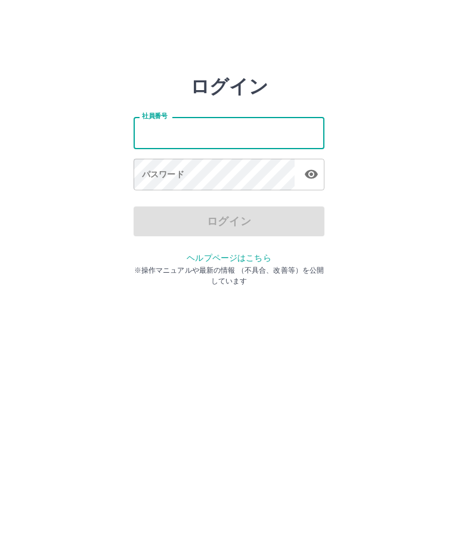
click at [27, 266] on html "ログイン 社員番号 社員番号 パスワード パスワード ログイン ヘルプページはこちら ※操作マニュアルや最新の情報 （不具合、改善等）を公開しています" at bounding box center [229, 133] width 458 height 266
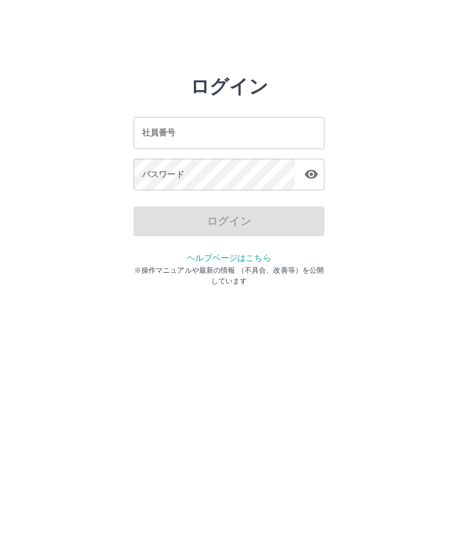
click at [172, 126] on input "社員番号" at bounding box center [229, 133] width 191 height 32
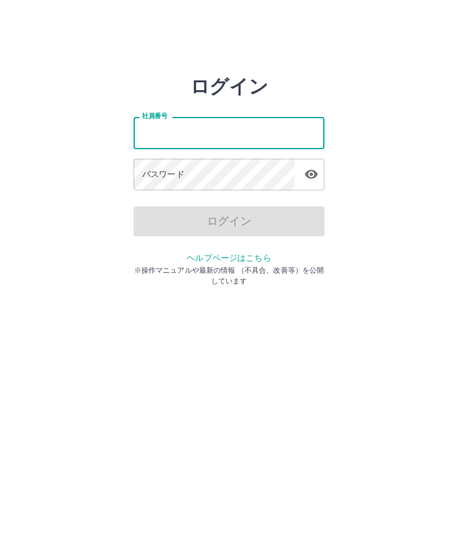
click at [26, 266] on html "ログイン 社員番号 社員番号 パスワード パスワード ログイン ヘルプページはこちら ※操作マニュアルや最新の情報 （不具合、改善等）を公開しています" at bounding box center [229, 133] width 458 height 266
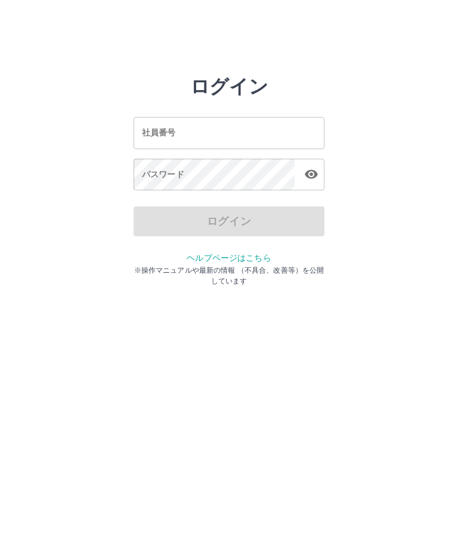
click at [270, 137] on input "社員番号" at bounding box center [229, 133] width 191 height 32
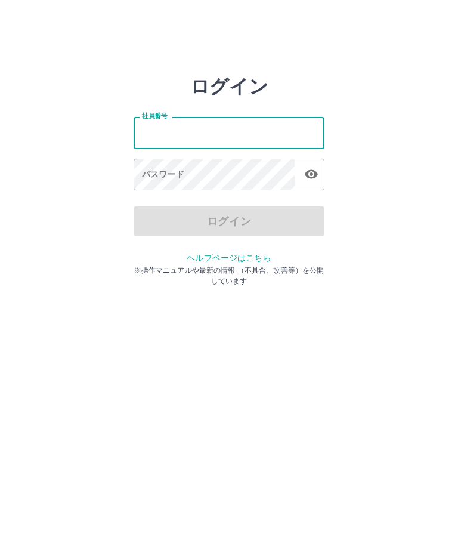
click at [443, 266] on html "ログイン 社員番号 社員番号 パスワード パスワード ログイン ヘルプページはこちら ※操作マニュアルや最新の情報 （不具合、改善等）を公開しています" at bounding box center [229, 133] width 458 height 266
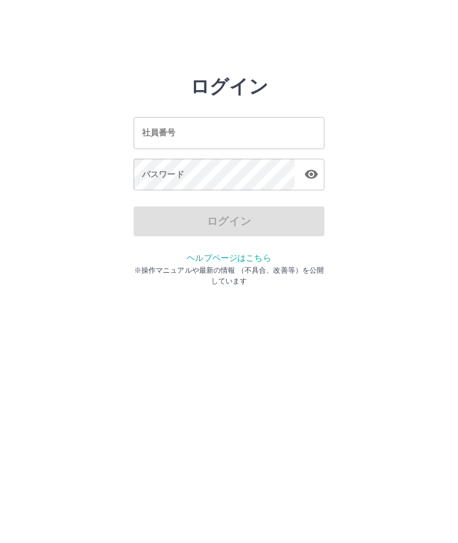
click at [288, 131] on input "社員番号" at bounding box center [229, 133] width 191 height 32
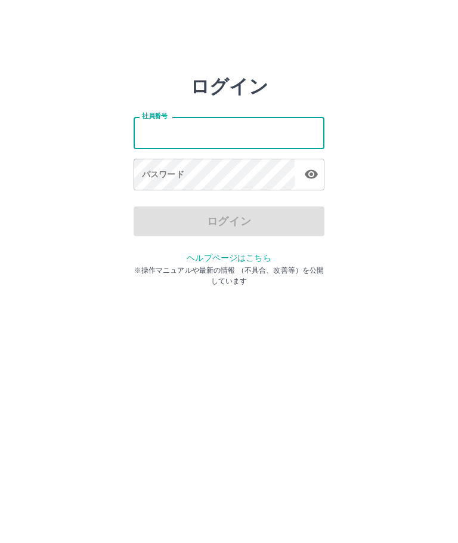
click at [24, 266] on html "ログイン 社員番号 社員番号 パスワード パスワード ログイン ヘルプページはこちら ※操作マニュアルや最新の情報 （不具合、改善等）を公開しています" at bounding box center [229, 133] width 458 height 266
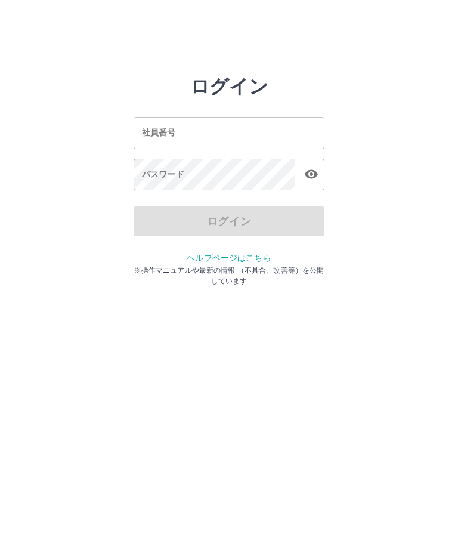
click at [345, 266] on html "ログイン 社員番号 社員番号 パスワード パスワード ログイン ヘルプページはこちら ※操作マニュアルや最新の情報 （不具合、改善等）を公開しています" at bounding box center [229, 133] width 458 height 266
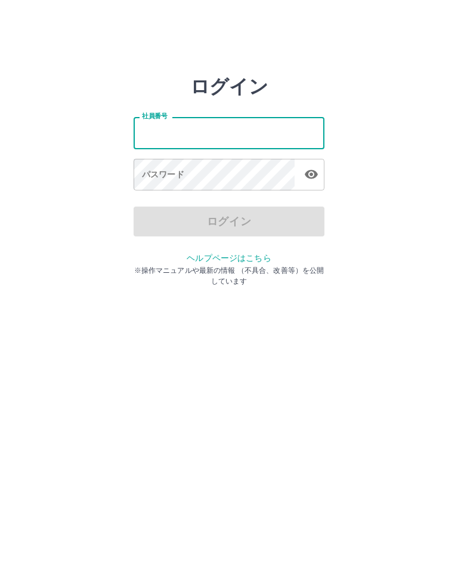
click at [24, 266] on html "ログイン 社員番号 社員番号 パスワード パスワード ログイン ヘルプページはこちら ※操作マニュアルや最新の情報 （不具合、改善等）を公開しています" at bounding box center [229, 133] width 458 height 266
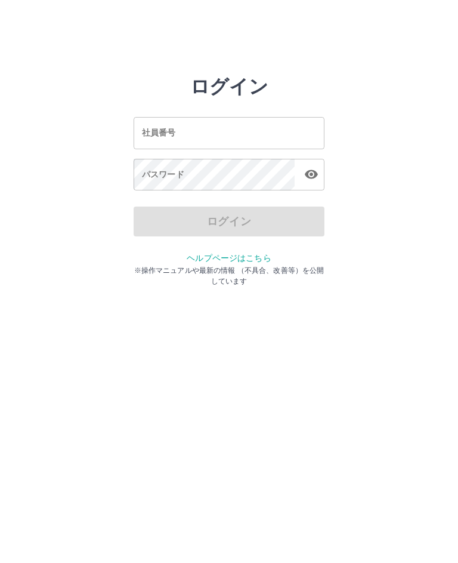
click at [155, 134] on div "社員番号 社員番号" at bounding box center [229, 133] width 191 height 32
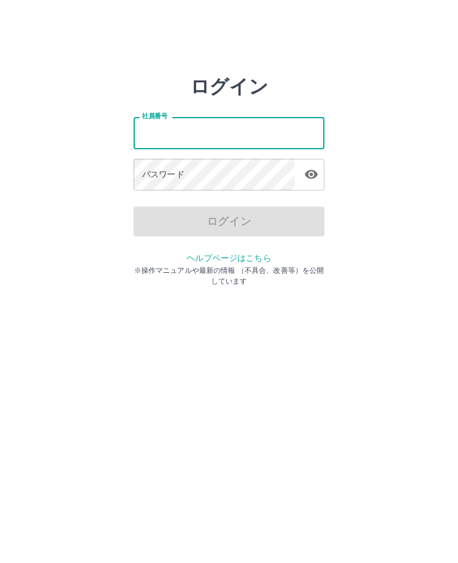
click at [24, 266] on html "ログイン 社員番号 社員番号 パスワード パスワード ログイン ヘルプページはこちら ※操作マニュアルや最新の情報 （不具合、改善等）を公開しています" at bounding box center [229, 133] width 458 height 266
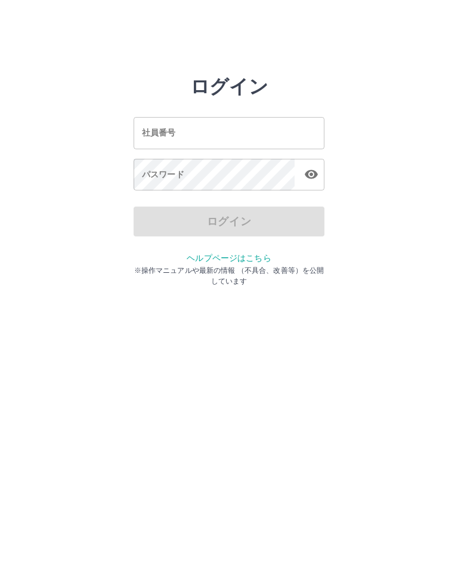
click at [164, 133] on div "社員番号 社員番号" at bounding box center [229, 133] width 191 height 32
click at [310, 266] on html "ログイン 社員番号 社員番号 パスワード パスワード ログイン ヘルプページはこちら ※操作マニュアルや最新の情報 （不具合、改善等）を公開しています" at bounding box center [229, 133] width 458 height 266
click at [281, 266] on html "ログイン 社員番号 社員番号 パスワード パスワード ログイン ヘルプページはこちら ※操作マニュアルや最新の情報 （不具合、改善等）を公開しています" at bounding box center [229, 133] width 458 height 266
click at [173, 266] on html "ログイン 社員番号 社員番号 パスワード パスワード ログイン ヘルプページはこちら ※操作マニュアルや最新の情報 （不具合、改善等）を公開しています" at bounding box center [229, 133] width 458 height 266
click at [156, 269] on p "※操作マニュアルや最新の情報 （不具合、改善等）を公開しています" at bounding box center [229, 275] width 191 height 21
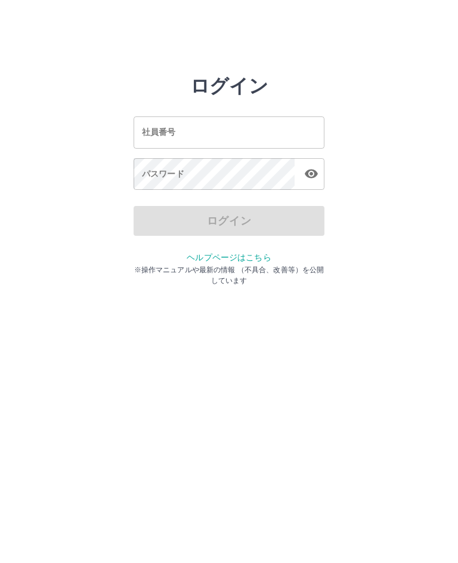
click at [200, 257] on link "ヘルプページはこちら" at bounding box center [229, 258] width 84 height 10
click at [179, 131] on input "社員番号" at bounding box center [229, 133] width 191 height 32
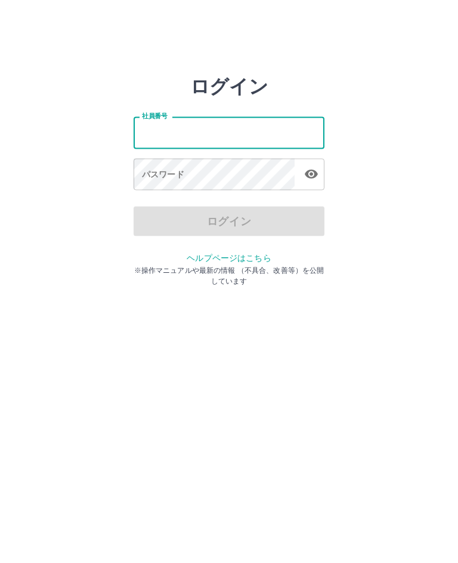
click at [18, 266] on html "ログイン 社員番号 社員番号 パスワード パスワード ログイン ヘルプページはこちら ※操作マニュアルや最新の情報 （不具合、改善等）を公開しています" at bounding box center [229, 133] width 458 height 266
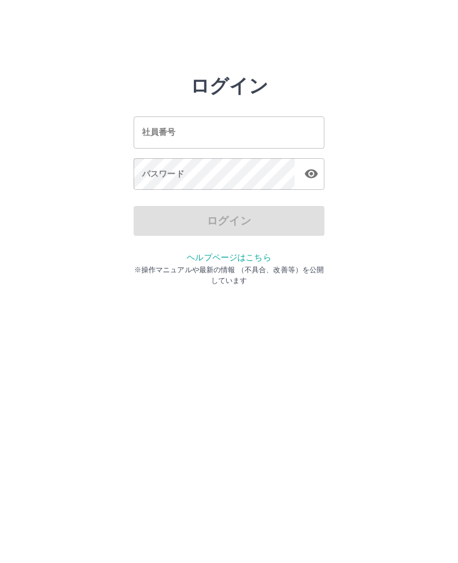
click at [84, 266] on html "ログイン 社員番号 社員番号 パスワード パスワード ログイン ヘルプページはこちら ※操作マニュアルや最新の情報 （不具合、改善等）を公開しています" at bounding box center [229, 133] width 458 height 266
click at [152, 266] on html "ログイン 社員番号 社員番号 パスワード パスワード ログイン ヘルプページはこちら ※操作マニュアルや最新の情報 （不具合、改善等）を公開しています" at bounding box center [229, 133] width 458 height 266
click at [158, 125] on input "社員番号" at bounding box center [229, 133] width 191 height 32
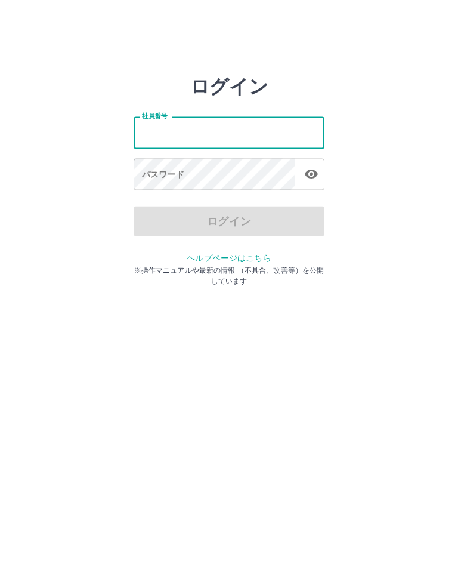
click at [26, 266] on html "ログイン 社員番号 社員番号 パスワード パスワード ログイン ヘルプページはこちら ※操作マニュアルや最新の情報 （不具合、改善等）を公開しています" at bounding box center [229, 133] width 458 height 266
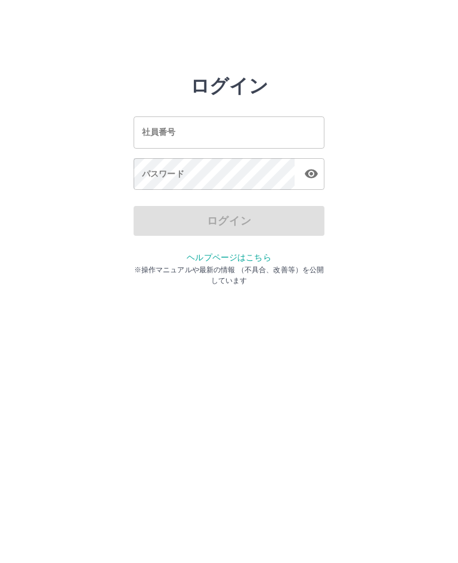
click at [162, 128] on div "社員番号 社員番号" at bounding box center [229, 133] width 191 height 32
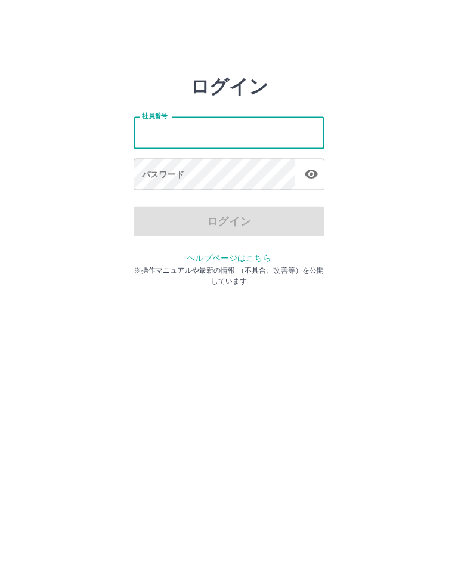
click at [32, 266] on html "ログイン 社員番号 社員番号 パスワード パスワード ログイン ヘルプページはこちら ※操作マニュアルや最新の情報 （不具合、改善等）を公開しています" at bounding box center [229, 133] width 458 height 266
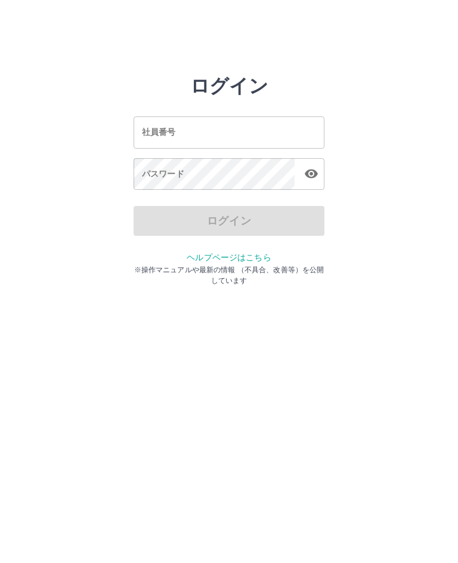
click at [158, 129] on div "社員番号 社員番号" at bounding box center [229, 133] width 191 height 32
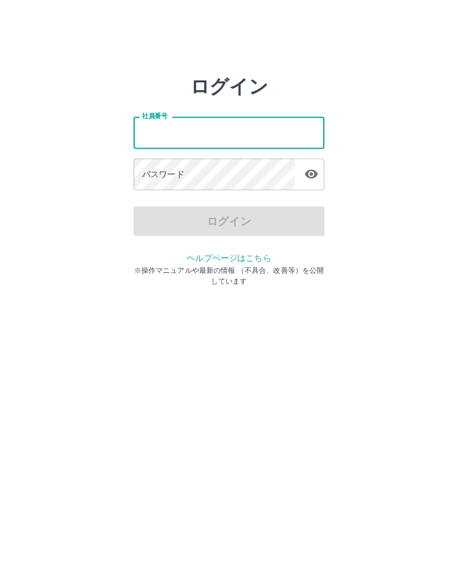
click at [24, 266] on html "ログイン 社員番号 社員番号 パスワード パスワード ログイン ヘルプページはこちら ※操作マニュアルや最新の情報 （不具合、改善等）を公開しています" at bounding box center [229, 133] width 458 height 266
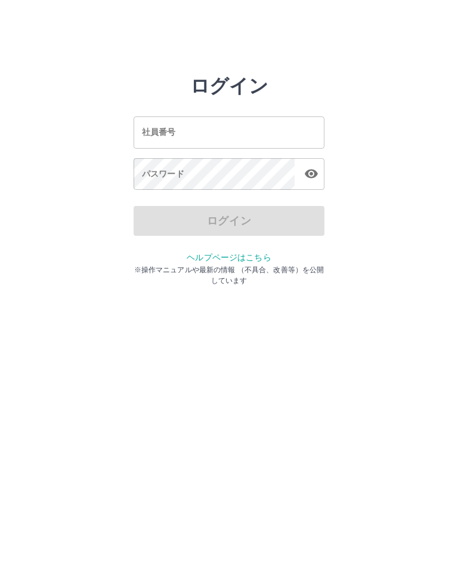
click at [161, 144] on input "社員番号" at bounding box center [229, 133] width 191 height 32
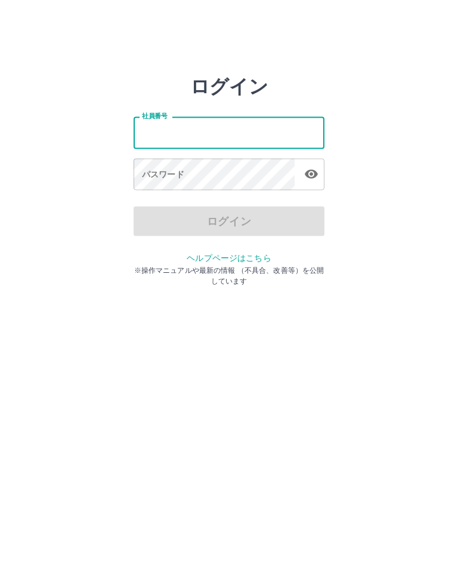
click at [23, 266] on html "ログイン 社員番号 社員番号 パスワード パスワード ログイン ヘルプページはこちら ※操作マニュアルや最新の情報 （不具合、改善等）を公開しています" at bounding box center [229, 133] width 458 height 266
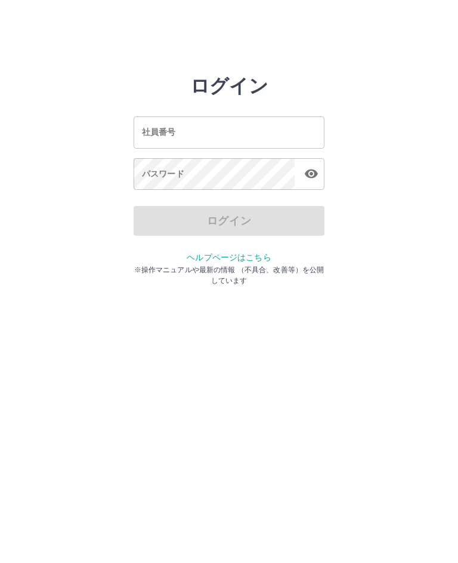
click at [173, 125] on input "社員番号" at bounding box center [229, 133] width 191 height 32
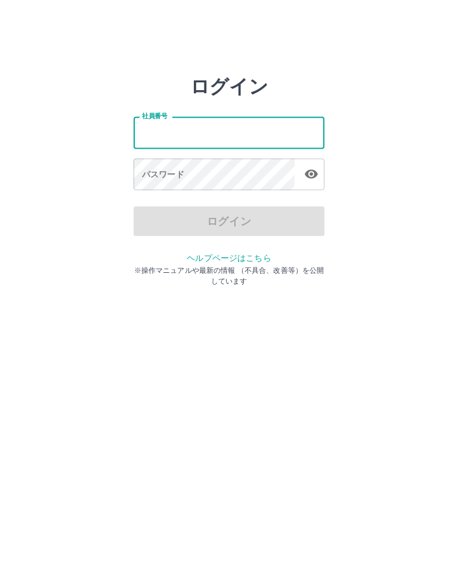
click at [23, 266] on html "ログイン 社員番号 社員番号 パスワード パスワード ログイン ヘルプページはこちら ※操作マニュアルや最新の情報 （不具合、改善等）を公開しています" at bounding box center [229, 133] width 458 height 266
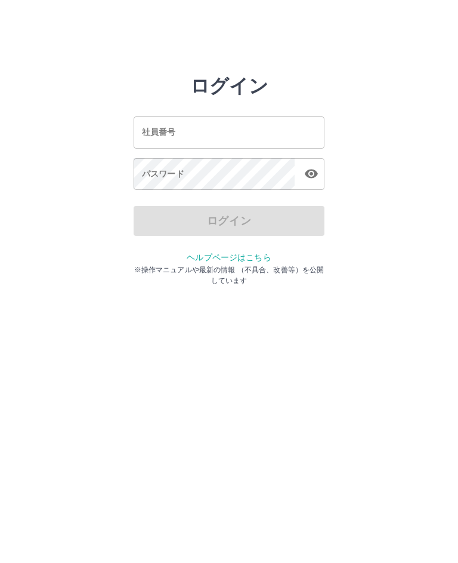
click at [158, 136] on div "社員番号 社員番号" at bounding box center [229, 133] width 191 height 32
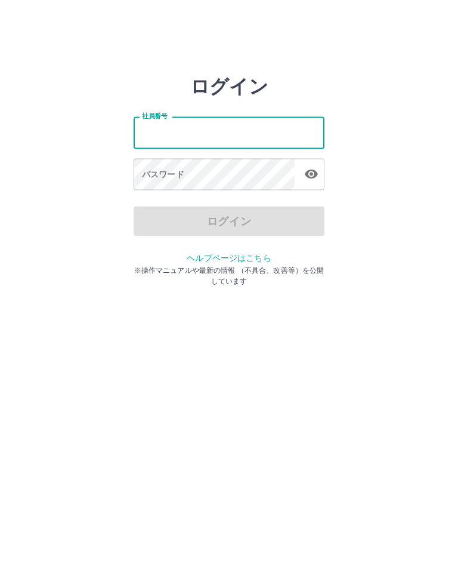
click at [24, 266] on html "ログイン 社員番号 社員番号 パスワード パスワード ログイン ヘルプページはこちら ※操作マニュアルや最新の情報 （不具合、改善等）を公開しています" at bounding box center [229, 133] width 458 height 266
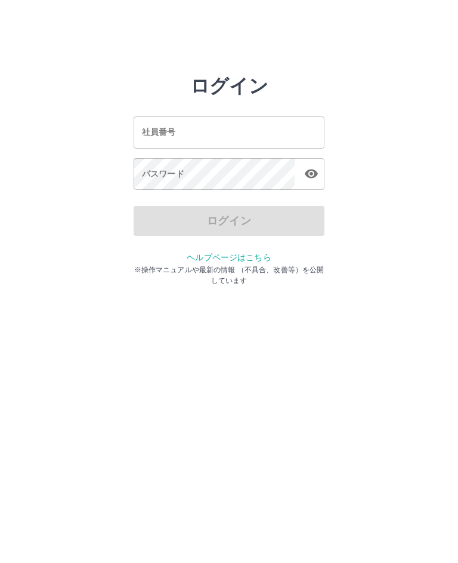
click at [152, 143] on input "社員番号" at bounding box center [229, 133] width 191 height 32
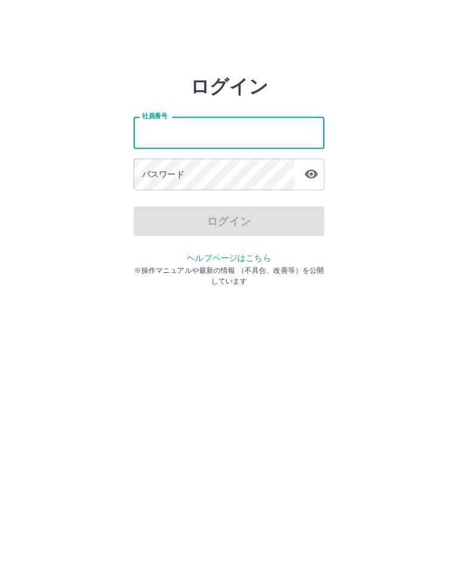
click at [29, 266] on html "ログイン 社員番号 社員番号 パスワード パスワード ログイン ヘルプページはこちら ※操作マニュアルや最新の情報 （不具合、改善等）を公開しています" at bounding box center [229, 133] width 458 height 266
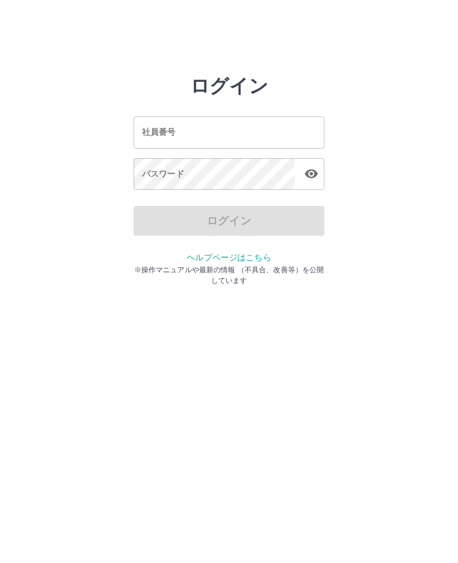
click at [157, 142] on input "社員番号" at bounding box center [229, 133] width 191 height 32
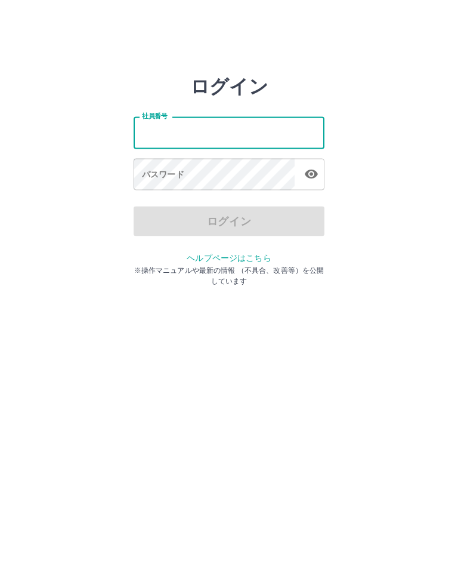
click at [20, 266] on html "ログイン 社員番号 社員番号 パスワード パスワード ログイン ヘルプページはこちら ※操作マニュアルや最新の情報 （不具合、改善等）を公開しています" at bounding box center [229, 133] width 458 height 266
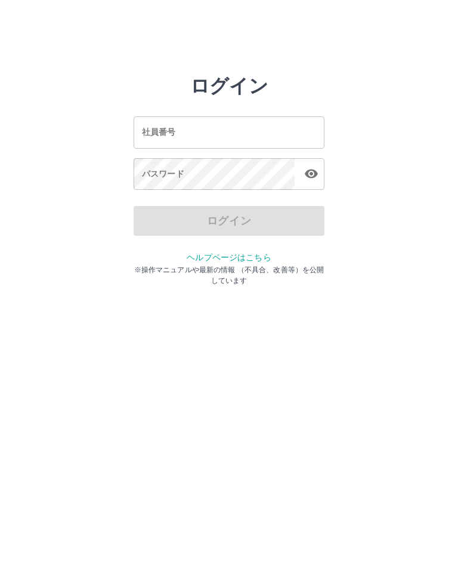
click at [167, 130] on div "社員番号 社員番号" at bounding box center [229, 133] width 191 height 32
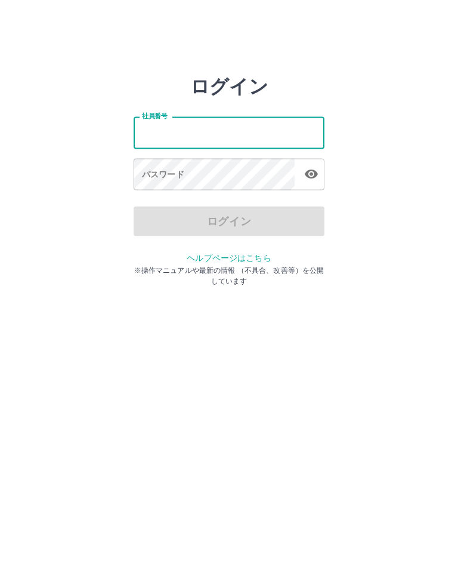
click at [27, 266] on html "ログイン 社員番号 社員番号 パスワード パスワード ログイン ヘルプページはこちら ※操作マニュアルや最新の情報 （不具合、改善等）を公開しています" at bounding box center [229, 133] width 458 height 266
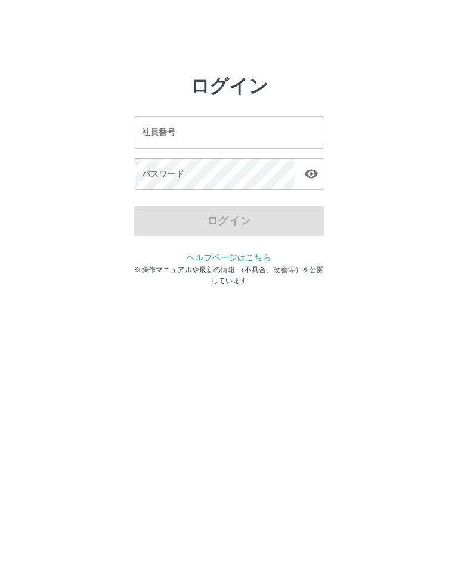
click at [170, 140] on input "社員番号" at bounding box center [229, 133] width 191 height 32
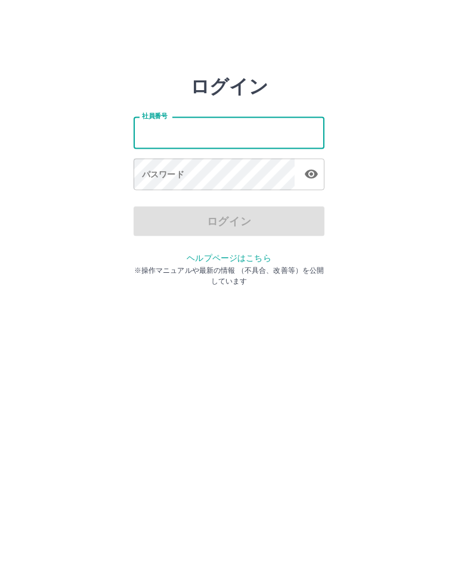
click at [71, 266] on html "ログイン 社員番号 社員番号 パスワード パスワード ログイン ヘルプページはこちら ※操作マニュアルや最新の情報 （不具合、改善等）を公開しています" at bounding box center [229, 133] width 458 height 266
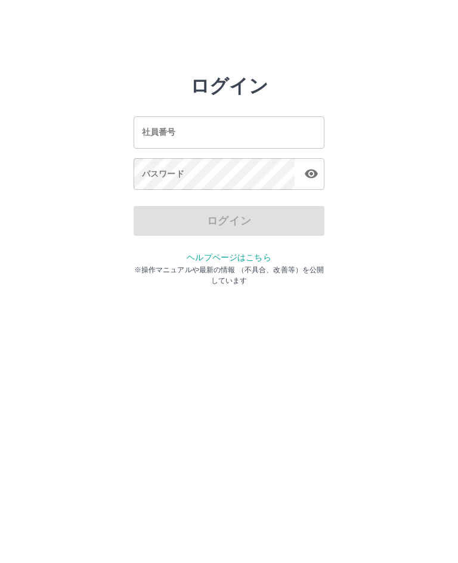
click at [155, 266] on html "ログイン 社員番号 社員番号 パスワード パスワード ログイン ヘルプページはこちら ※操作マニュアルや最新の情報 （不具合、改善等）を公開しています" at bounding box center [229, 133] width 458 height 266
click at [251, 142] on input "社員番号" at bounding box center [229, 133] width 191 height 32
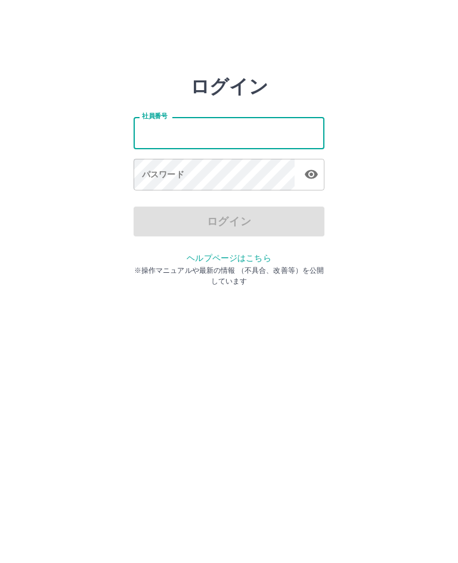
click at [23, 266] on html "ログイン 社員番号 社員番号 パスワード パスワード ログイン ヘルプページはこちら ※操作マニュアルや最新の情報 （不具合、改善等）を公開しています" at bounding box center [229, 133] width 458 height 266
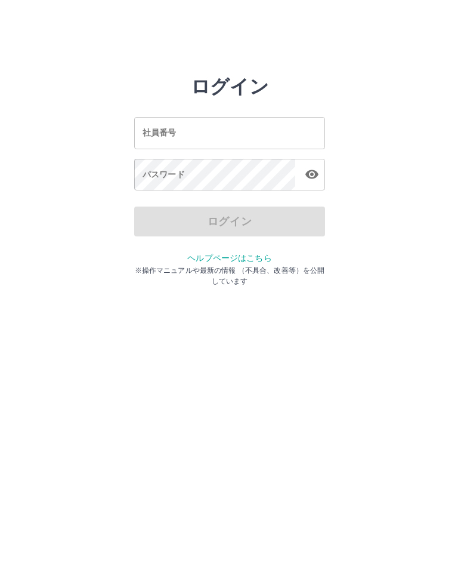
click at [76, 266] on html "ログイン 社員番号 社員番号 パスワード パスワード ログイン ヘルプページはこちら ※操作マニュアルや最新の情報 （不具合、改善等）を公開しています" at bounding box center [229, 133] width 458 height 266
click at [150, 143] on input "社員番号" at bounding box center [229, 133] width 191 height 32
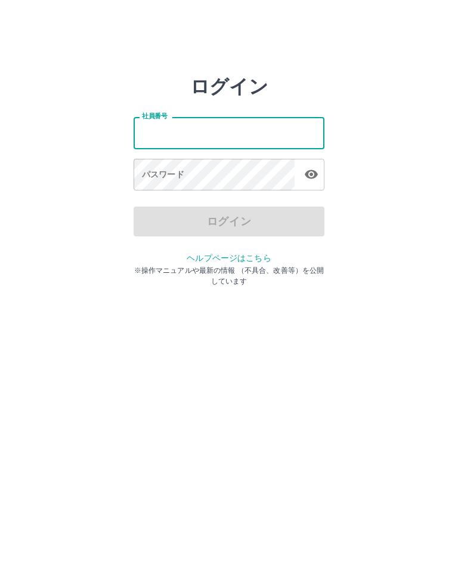
click at [405, 266] on html "ログイン 社員番号 社員番号 パスワード パスワード ログイン ヘルプページはこちら ※操作マニュアルや最新の情報 （不具合、改善等）を公開しています" at bounding box center [229, 133] width 458 height 266
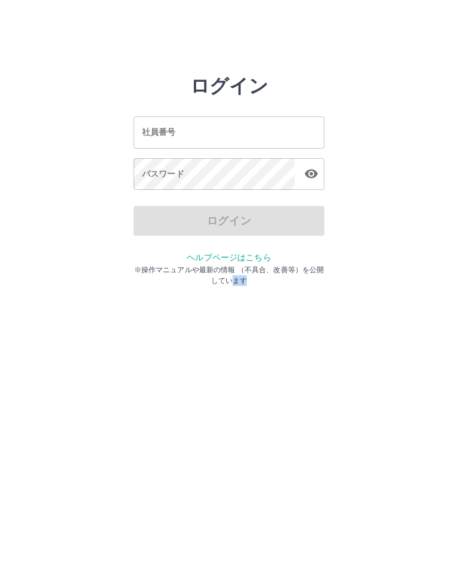
click at [53, 29] on html "ログイン 社員番号 社員番号 パスワード パスワード ログイン ヘルプページはこちら ※操作マニュアルや最新の情報 （不具合、改善等）を公開しています" at bounding box center [229, 133] width 458 height 266
click at [24, 30] on html "ログイン 社員番号 社員番号 パスワード パスワード ログイン ヘルプページはこちら ※操作マニュアルや最新の情報 （不具合、改善等）を公開しています" at bounding box center [229, 133] width 458 height 266
click at [1, 19] on html "ログイン 社員番号 社員番号 パスワード パスワード ログイン ヘルプページはこちら ※操作マニュアルや最新の情報 （不具合、改善等）を公開しています" at bounding box center [229, 133] width 458 height 266
